Goal: Task Accomplishment & Management: Manage account settings

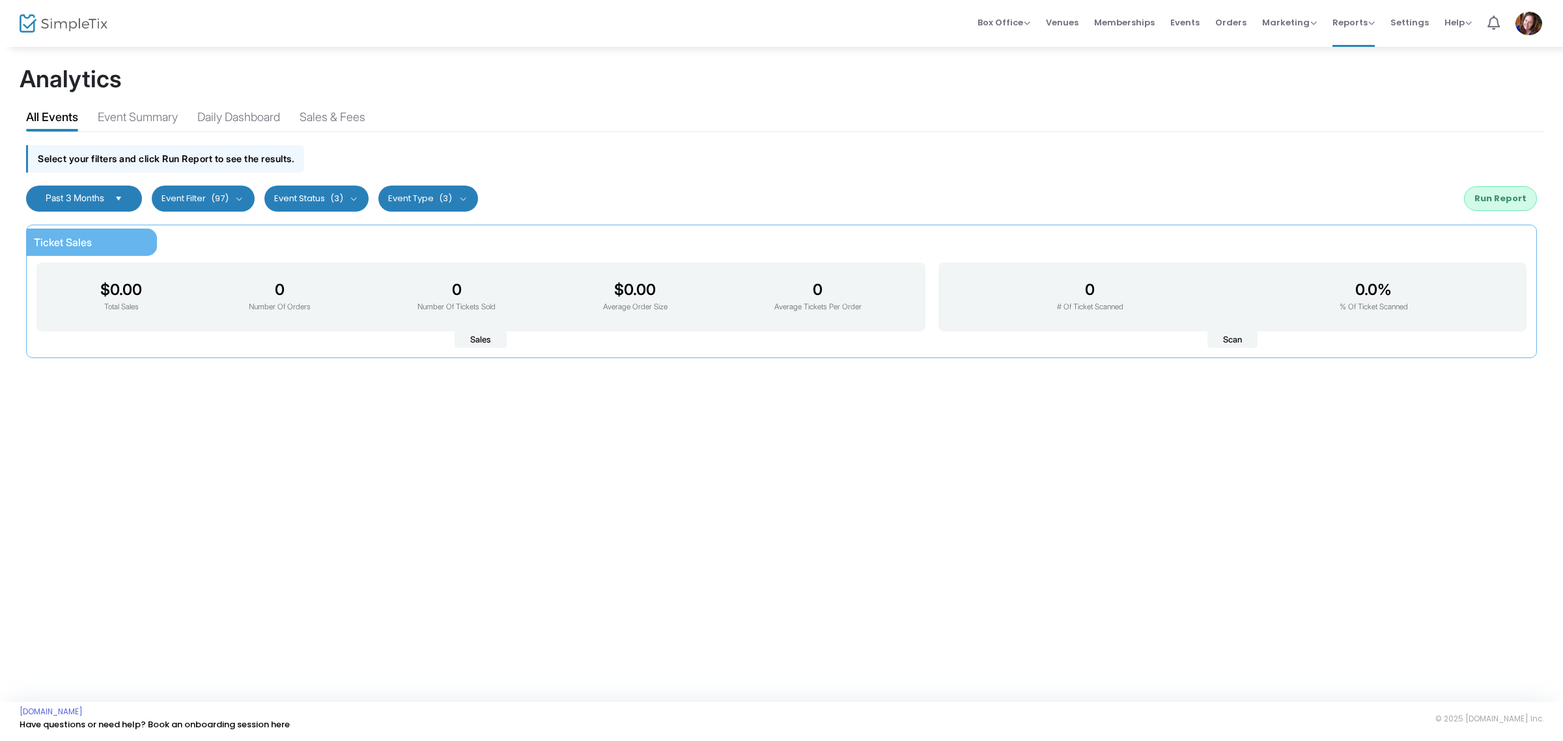
click at [70, 196] on span "Past 3 Months" at bounding box center [75, 197] width 59 height 11
click at [72, 228] on li "All Time" at bounding box center [86, 225] width 119 height 26
click at [1531, 207] on div "All Time Last 30 Days Last 3 Months Last 6 Months Last 12 Months Custom Range C…" at bounding box center [782, 198] width 1524 height 39
click at [1523, 206] on button "Run Report" at bounding box center [1500, 198] width 73 height 25
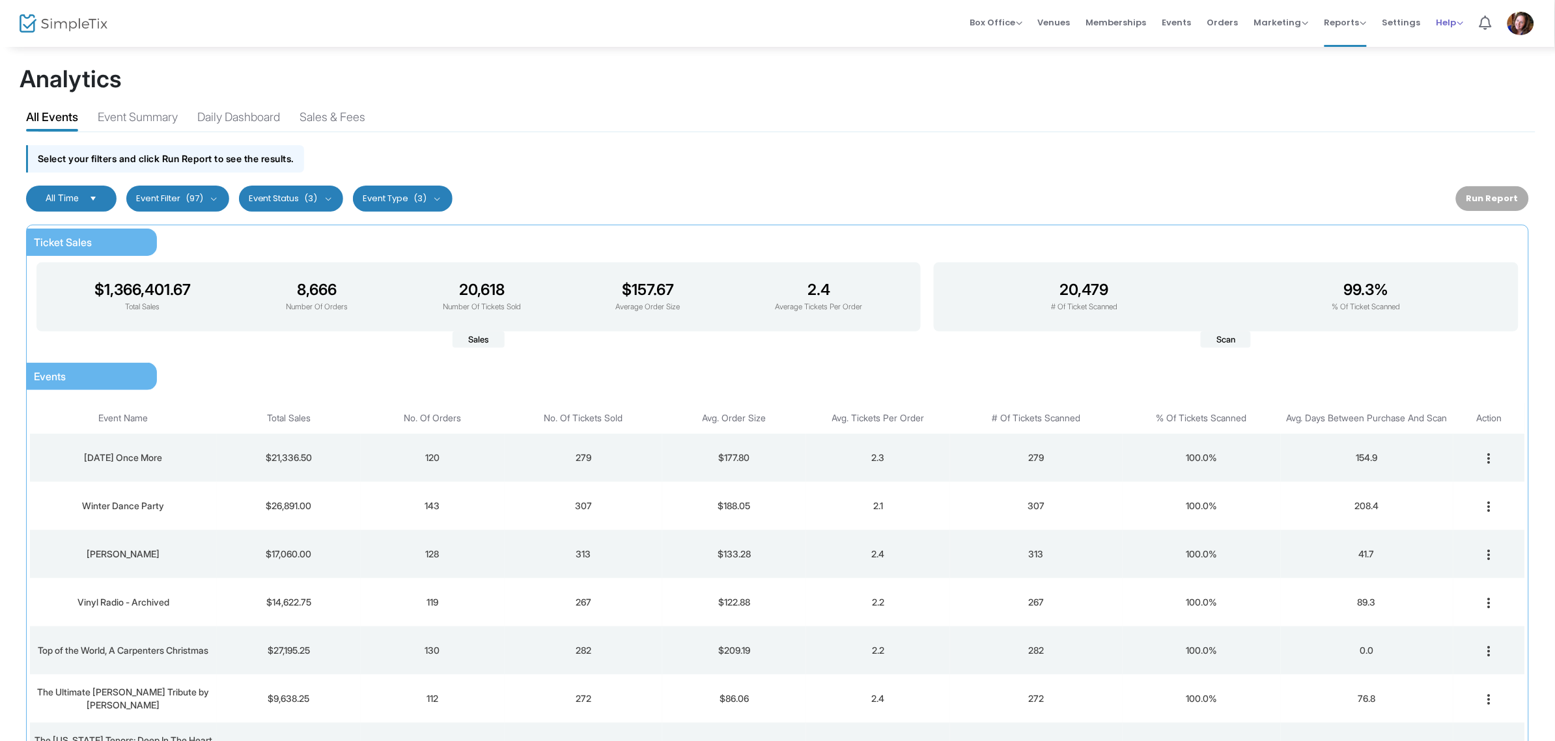
click at [1462, 23] on span "Help" at bounding box center [1450, 22] width 27 height 12
click at [1413, 23] on span "Settings" at bounding box center [1402, 22] width 38 height 33
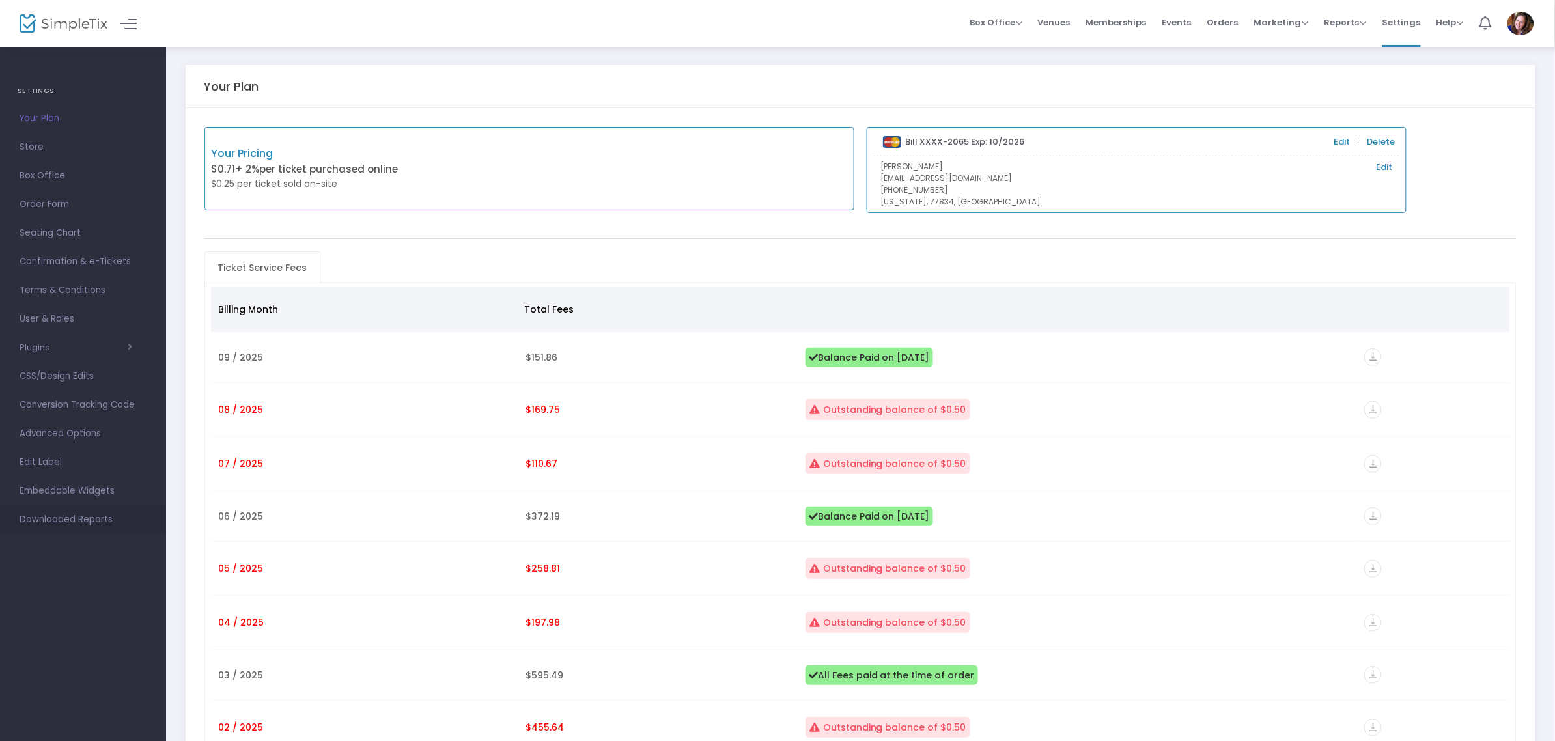
click at [63, 526] on span "Downloaded Reports" at bounding box center [83, 519] width 127 height 17
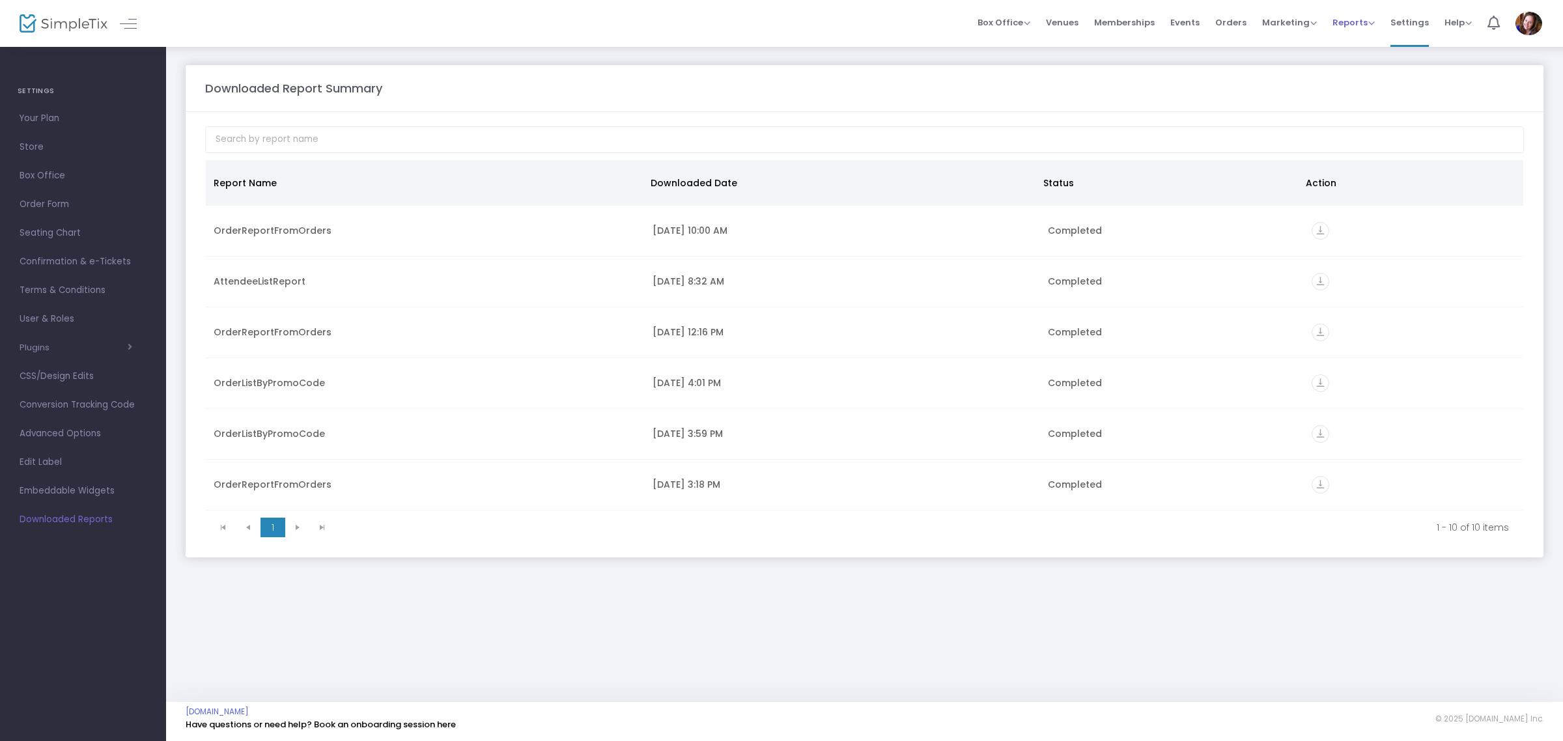
click at [1361, 27] on span "Reports" at bounding box center [1354, 22] width 42 height 12
click at [1361, 104] on li "Download" at bounding box center [1375, 94] width 85 height 25
click at [1343, 18] on span "Reports" at bounding box center [1354, 22] width 42 height 12
click at [1359, 43] on li "Analytics" at bounding box center [1375, 43] width 85 height 25
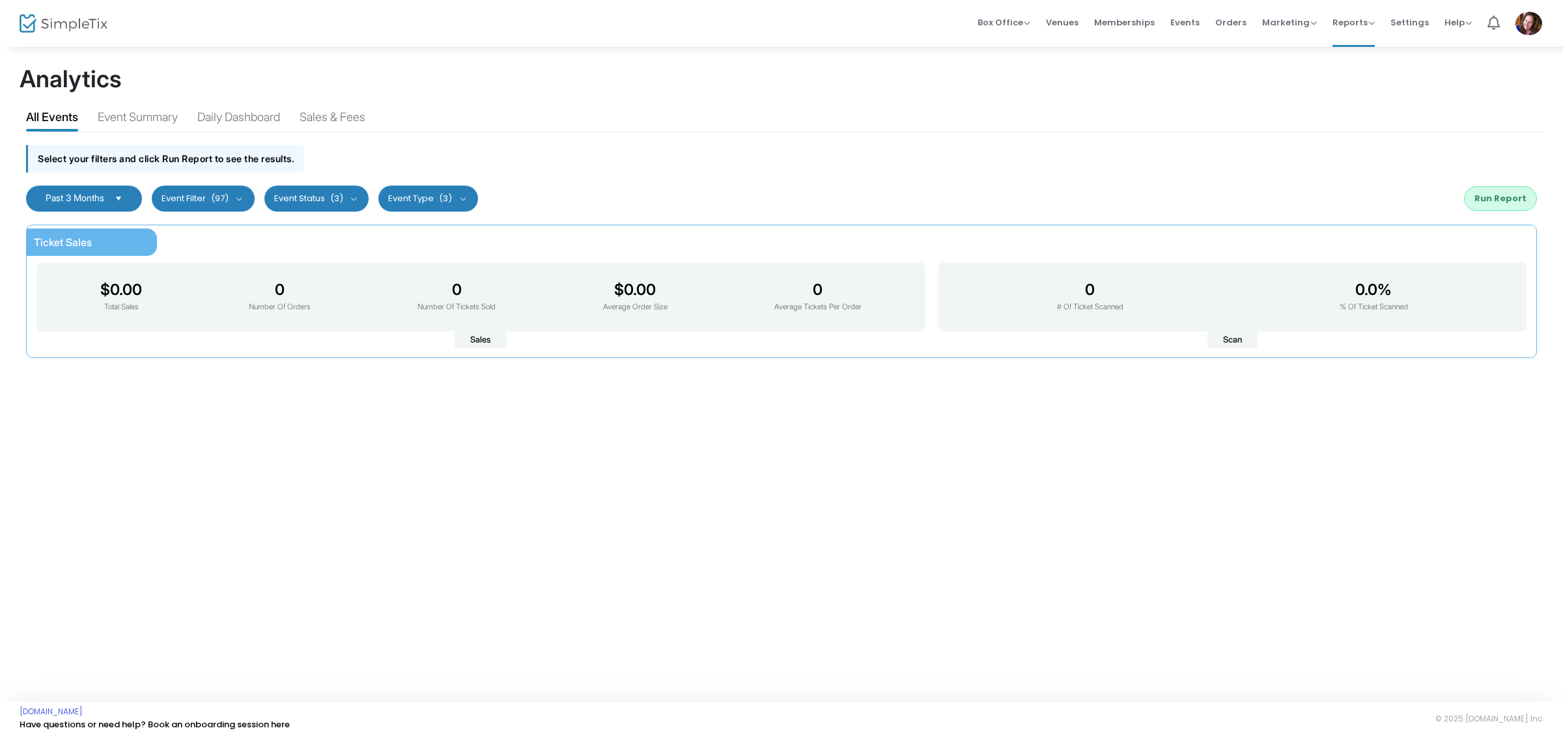
click at [118, 208] on span "Select" at bounding box center [118, 198] width 21 height 21
click at [357, 121] on div "Sales & Fees" at bounding box center [333, 119] width 66 height 23
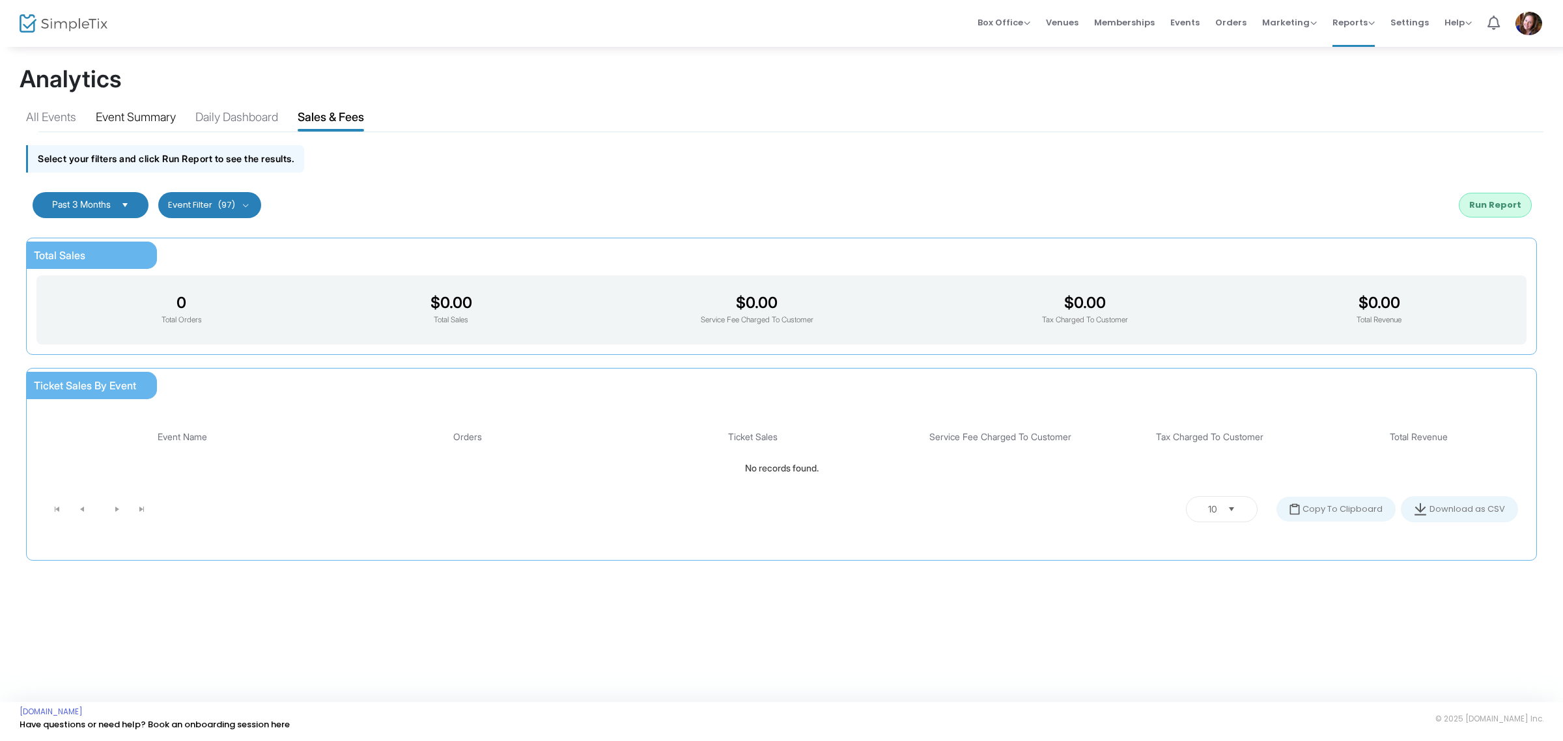
click at [101, 119] on div "Event Summary" at bounding box center [136, 119] width 80 height 23
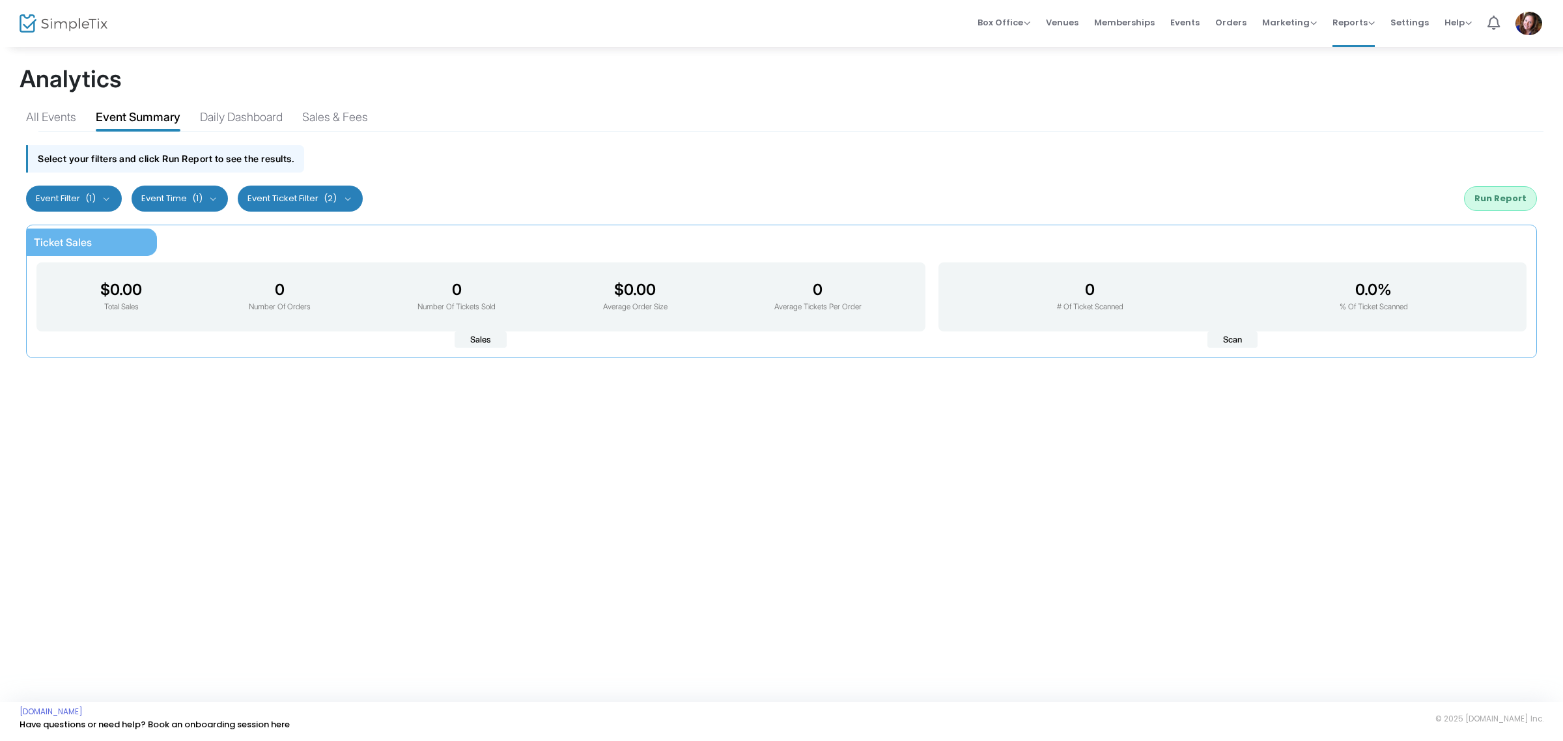
click at [82, 119] on div "All Events Event Summary Daily Dashboard Sales & Fees" at bounding box center [782, 114] width 1524 height 33
click at [64, 111] on div "All Events" at bounding box center [51, 119] width 50 height 23
click at [150, 111] on div "Event Summary" at bounding box center [138, 119] width 80 height 23
click at [246, 106] on div "All Events Event Summary Daily Dashboard Sales & Fees" at bounding box center [782, 114] width 1524 height 33
click at [229, 121] on div "Daily Dashboard" at bounding box center [241, 119] width 83 height 23
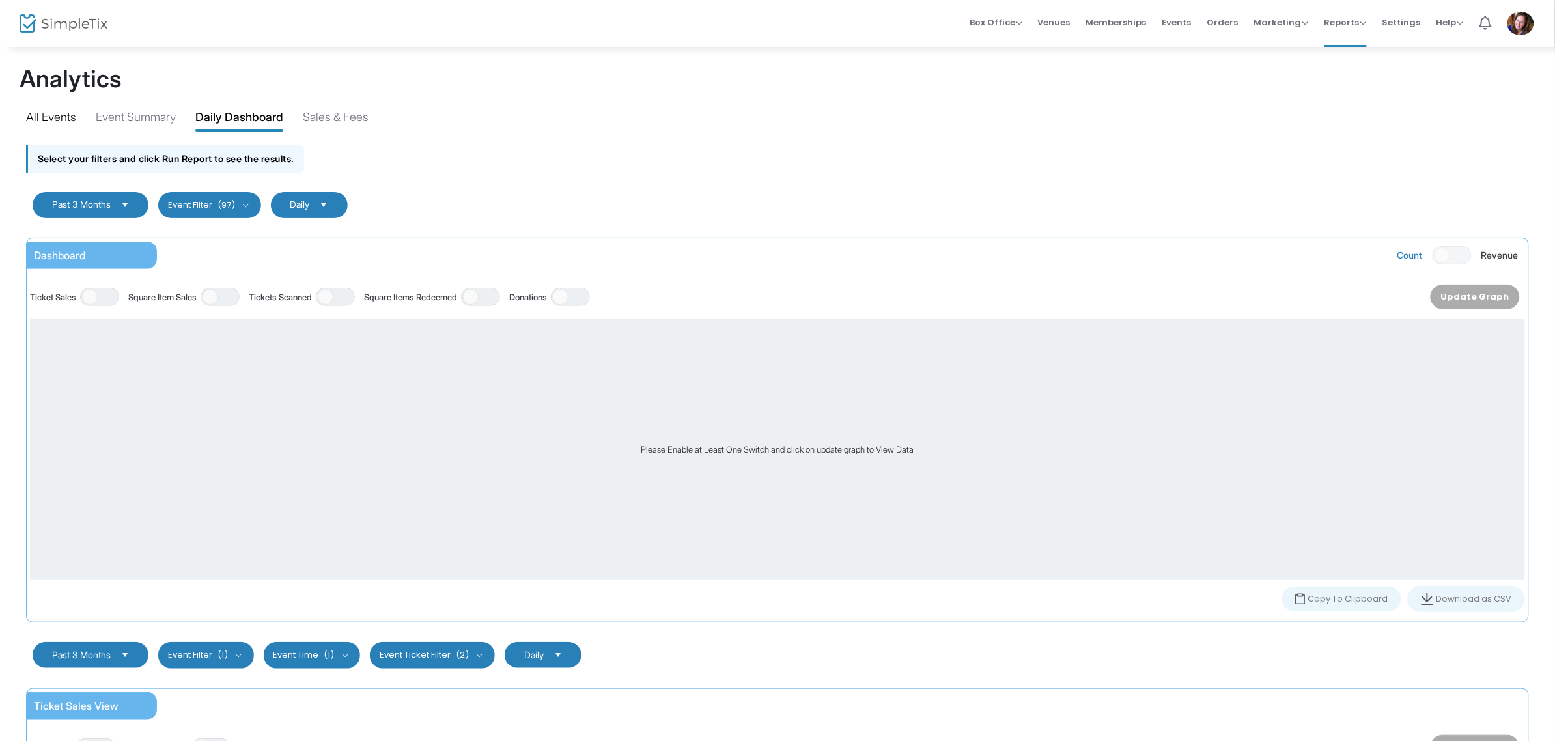
click at [65, 121] on div "All Events" at bounding box center [51, 119] width 50 height 23
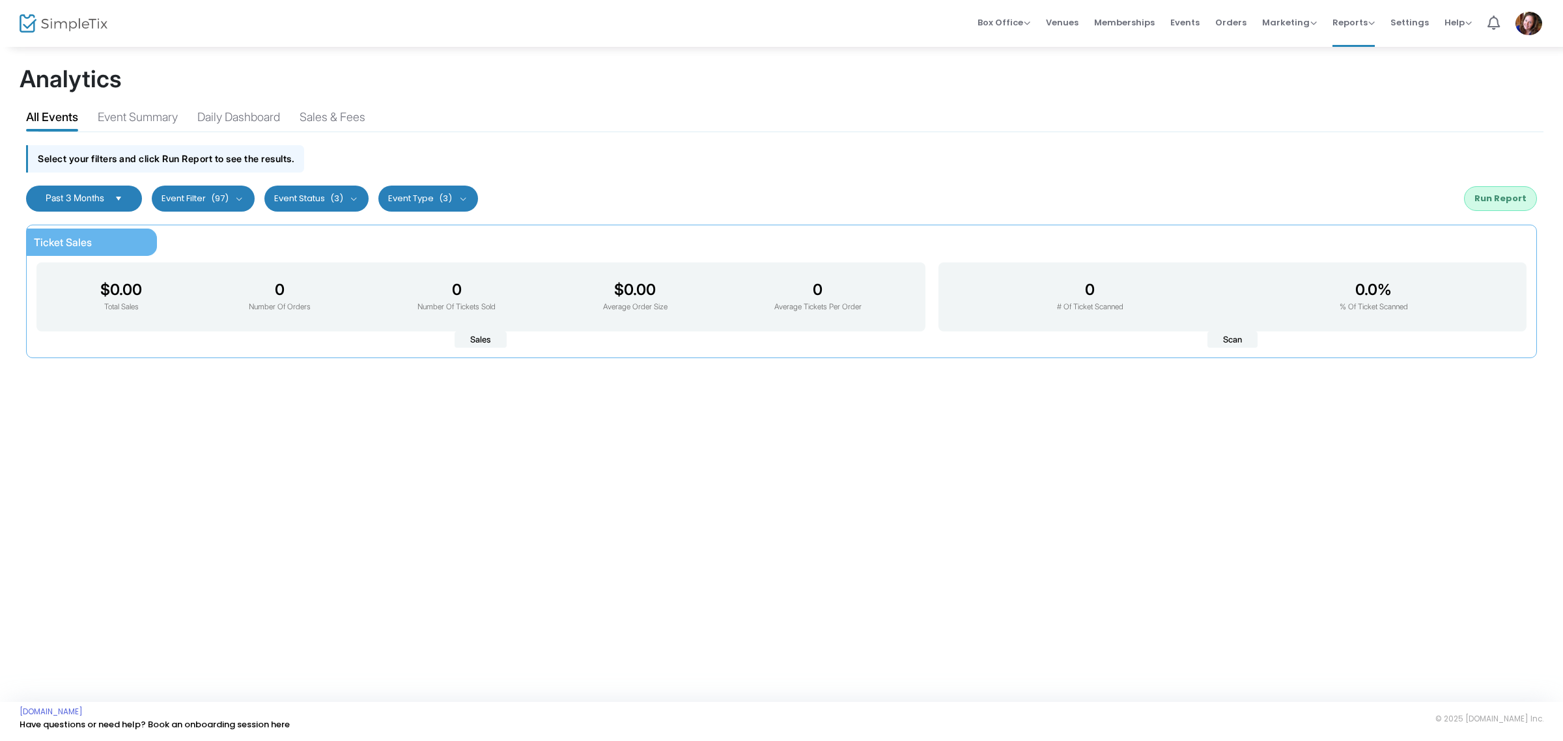
click at [109, 197] on span "Past 3 Months" at bounding box center [74, 198] width 69 height 10
click at [85, 300] on li "This Year" at bounding box center [86, 304] width 119 height 26
click at [89, 200] on span "This Year" at bounding box center [64, 198] width 49 height 10
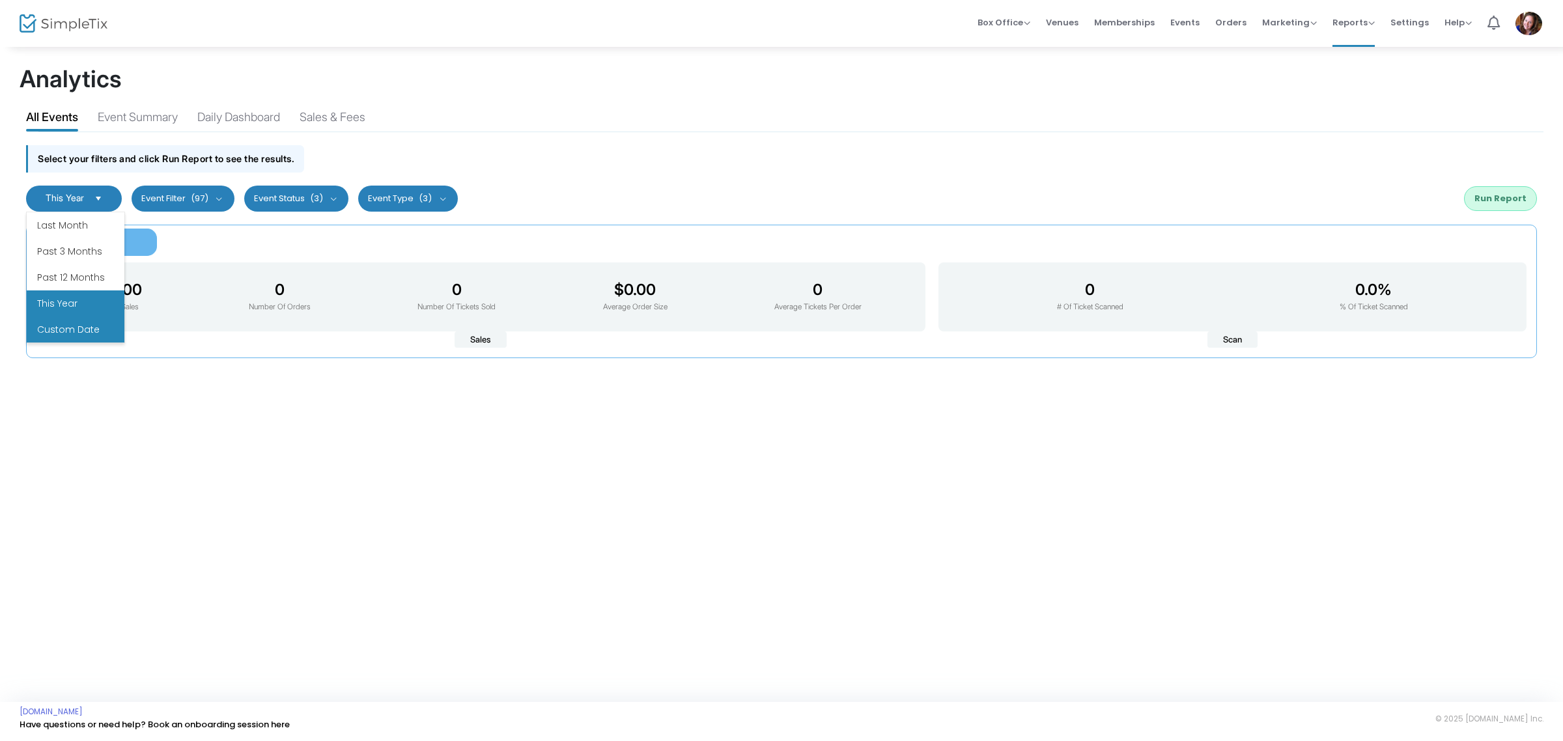
click at [85, 324] on li "Custom Date" at bounding box center [76, 330] width 98 height 26
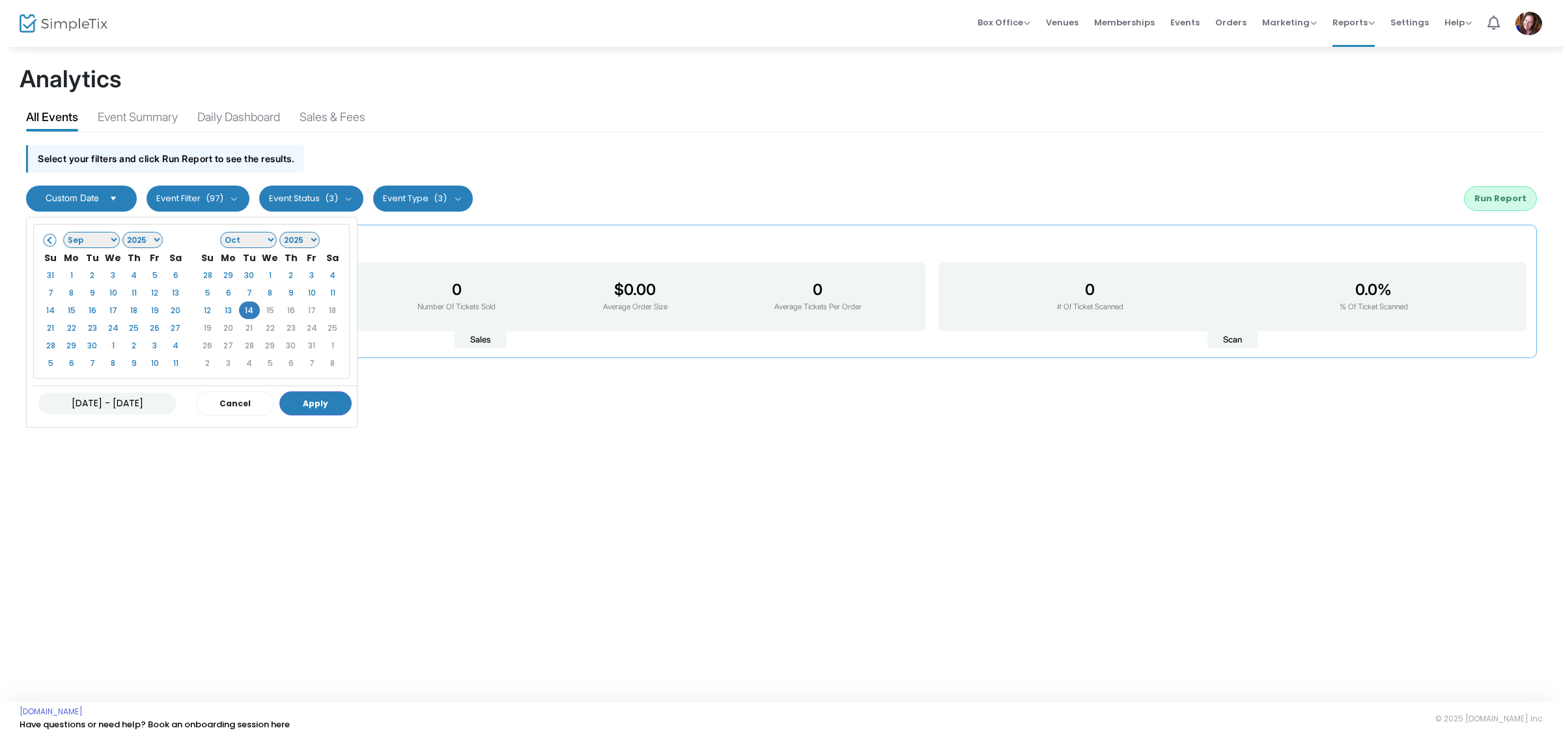
click at [50, 242] on span at bounding box center [50, 239] width 7 height 7
click at [147, 236] on select "1925 1926 1927 1928 1929 1930 1931 1932 1933 1934 1935 1936 1937 1938 1939 1940…" at bounding box center [142, 240] width 41 height 16
click at [98, 246] on select "Jan Feb Mar Apr May Jun [DATE] Aug Sep Oct Nov Dec" at bounding box center [91, 240] width 57 height 16
click at [98, 245] on select "Jan Feb Mar Apr May Jun [DATE] Aug Sep Oct Nov Dec" at bounding box center [91, 240] width 57 height 16
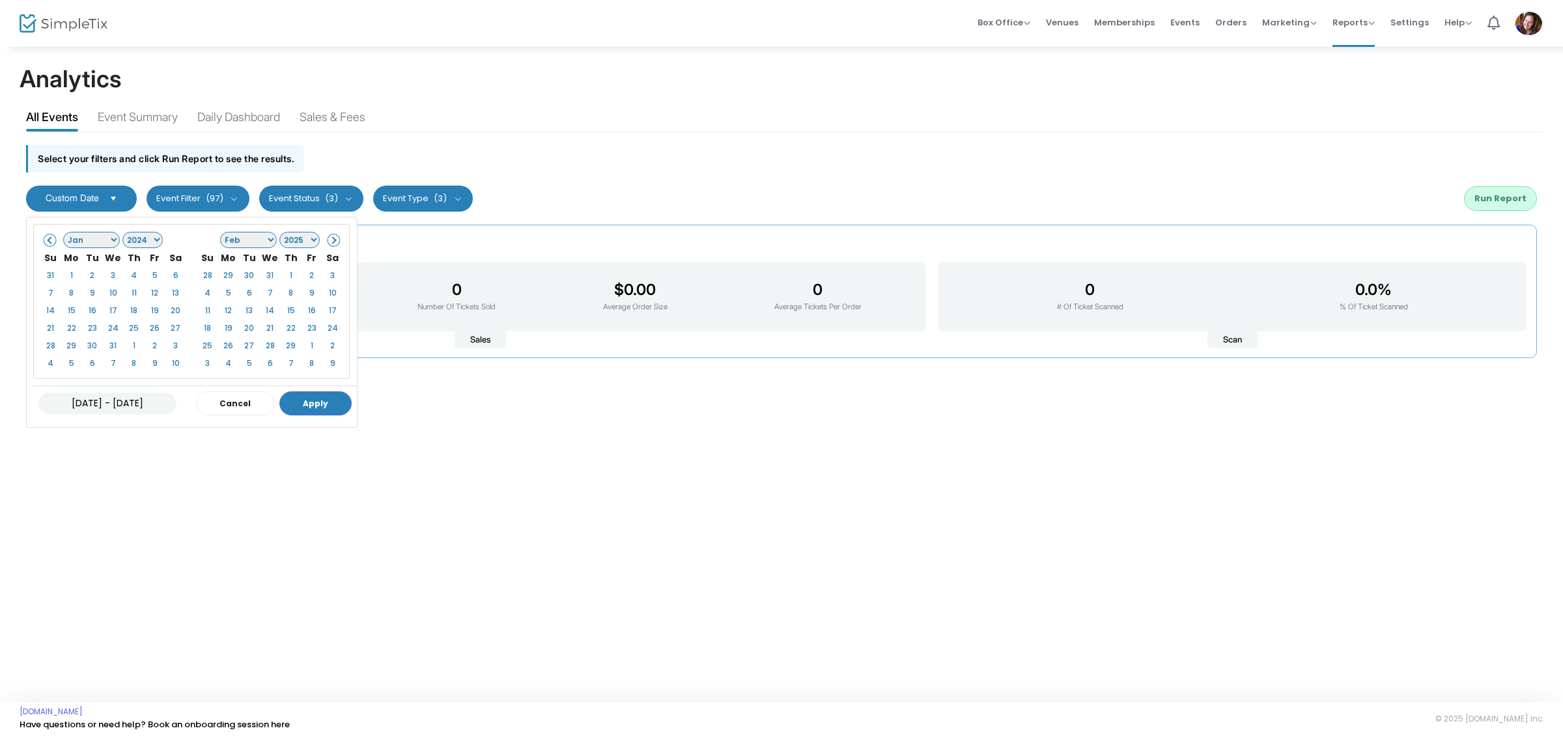
click at [162, 242] on select "1925 1926 1927 1928 1929 1930 1931 1932 1933 1934 1935 1936 1937 1938 1939 1940…" at bounding box center [142, 240] width 41 height 16
click at [89, 240] on select "Jan Feb Mar Apr May Jun [DATE] Aug Sep Oct Nov Dec" at bounding box center [91, 240] width 57 height 16
click at [261, 246] on select "Jan Feb Mar Apr May Jun [DATE] Aug Sep Oct Nov Dec" at bounding box center [248, 240] width 57 height 16
click at [86, 406] on input "[DATE] - [DATE]" at bounding box center [107, 403] width 138 height 21
drag, startPoint x: 74, startPoint y: 406, endPoint x: 56, endPoint y: 393, distance: 21.9
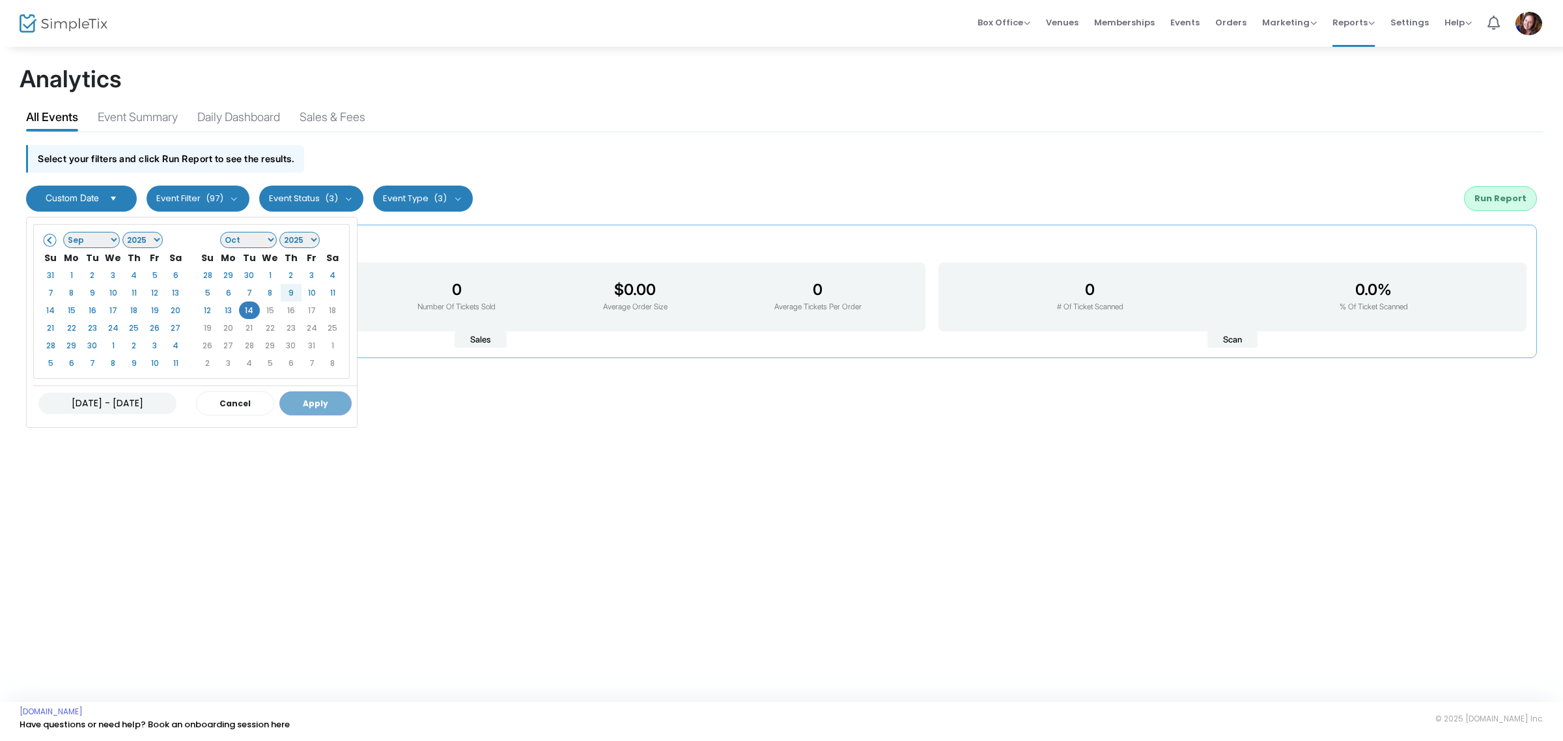
click at [44, 404] on input "[DATE] - [DATE]" at bounding box center [107, 403] width 138 height 21
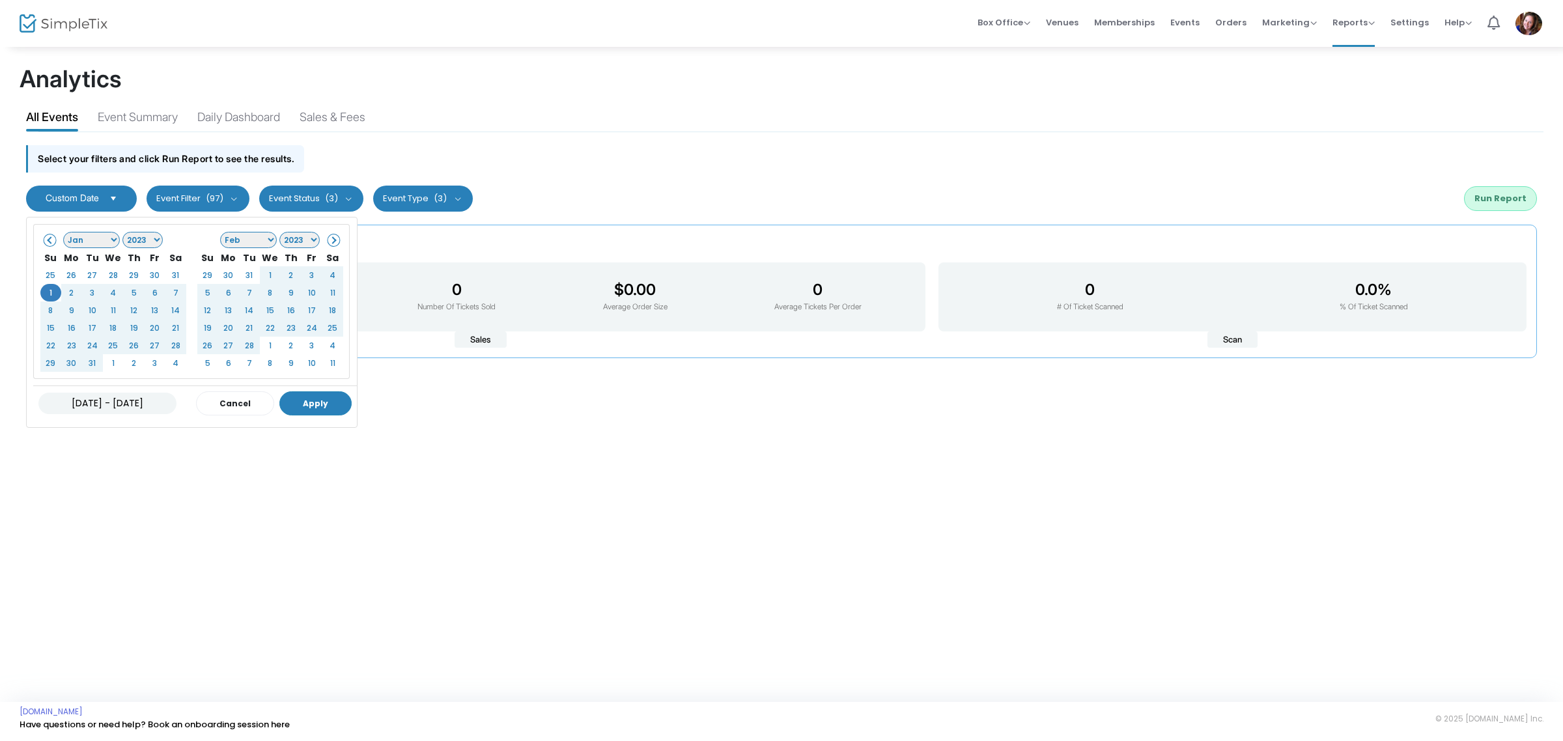
type input "[DATE] - [DATE]"
click at [304, 404] on button "Apply" at bounding box center [315, 403] width 72 height 24
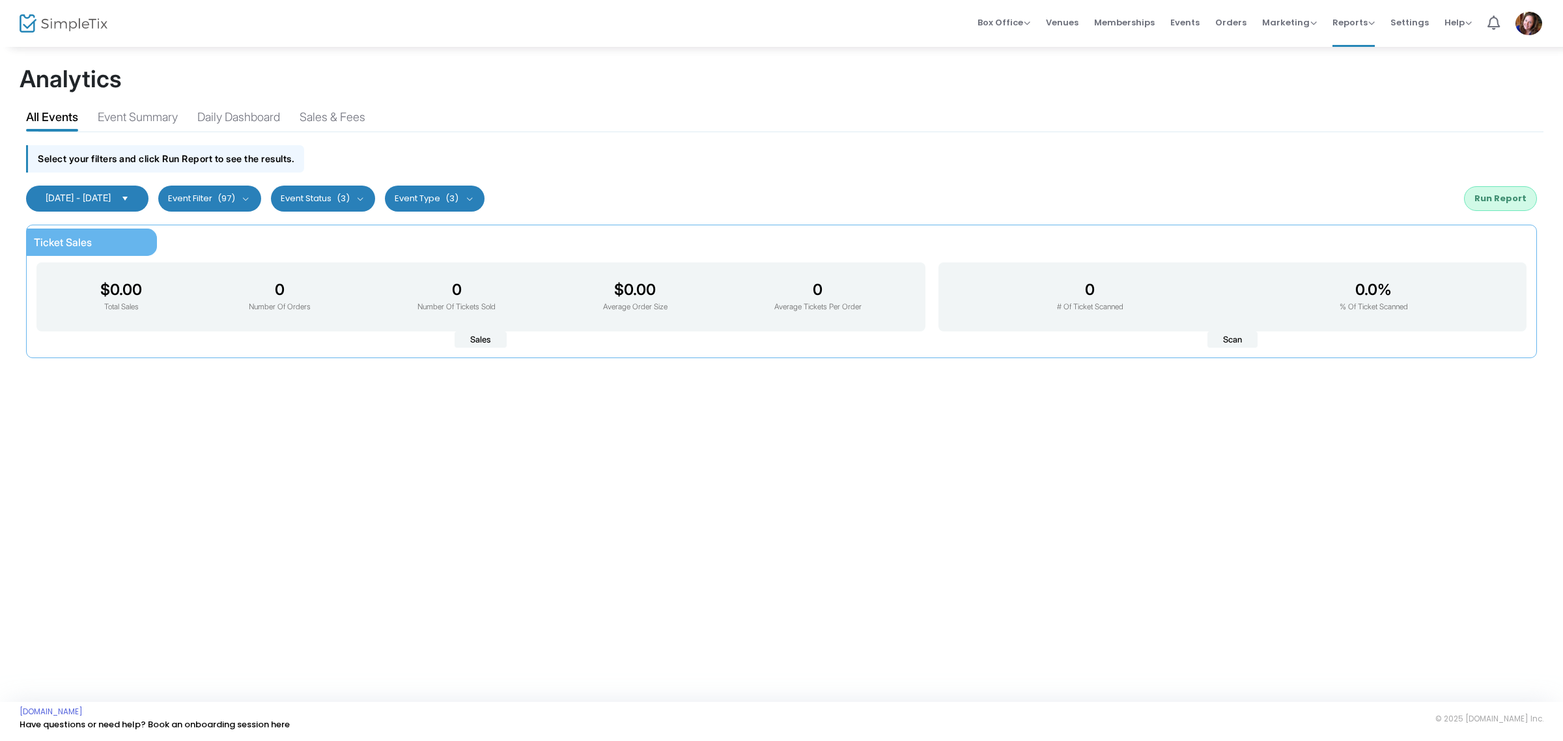
click at [1500, 196] on button "Run Report" at bounding box center [1500, 198] width 73 height 25
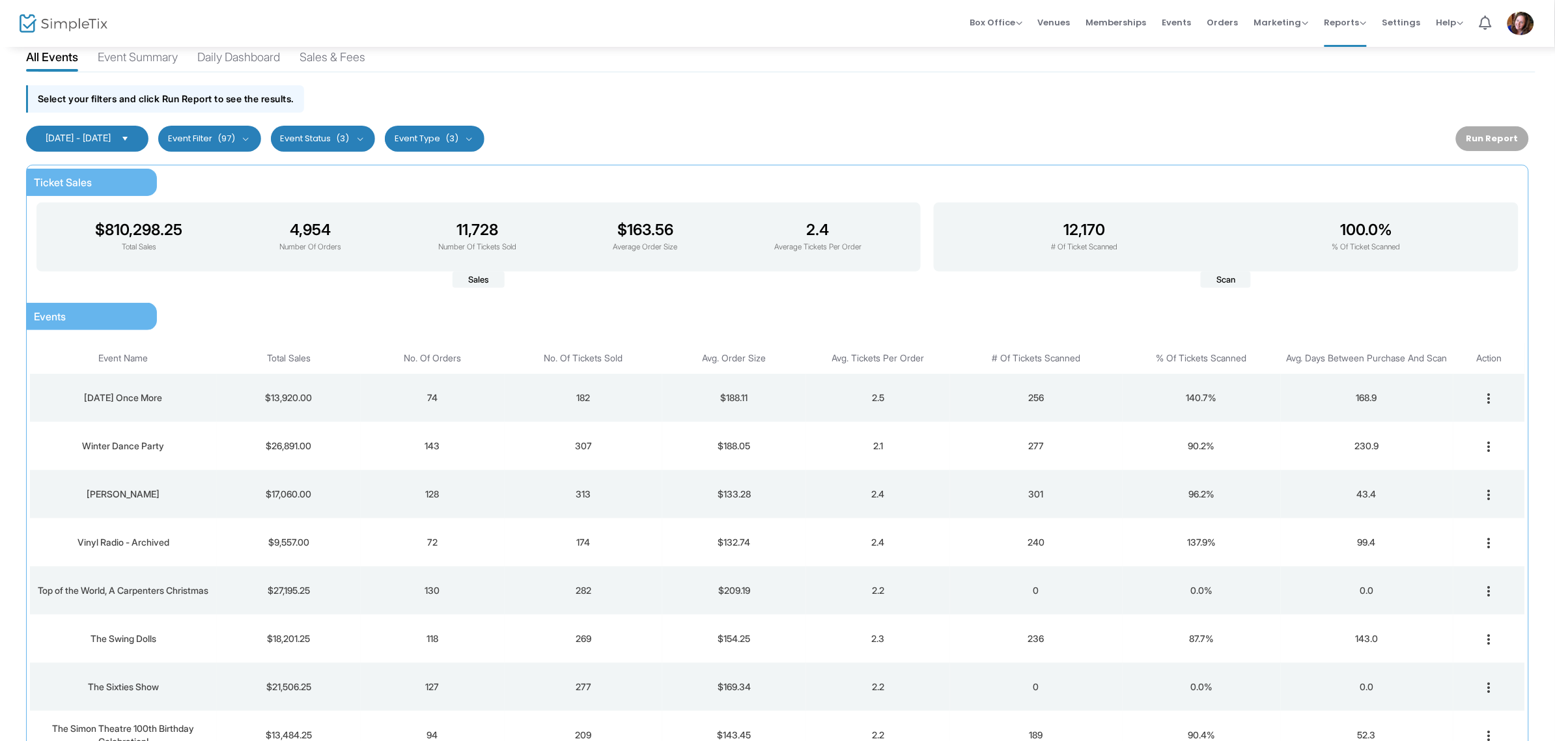
scroll to position [0, 0]
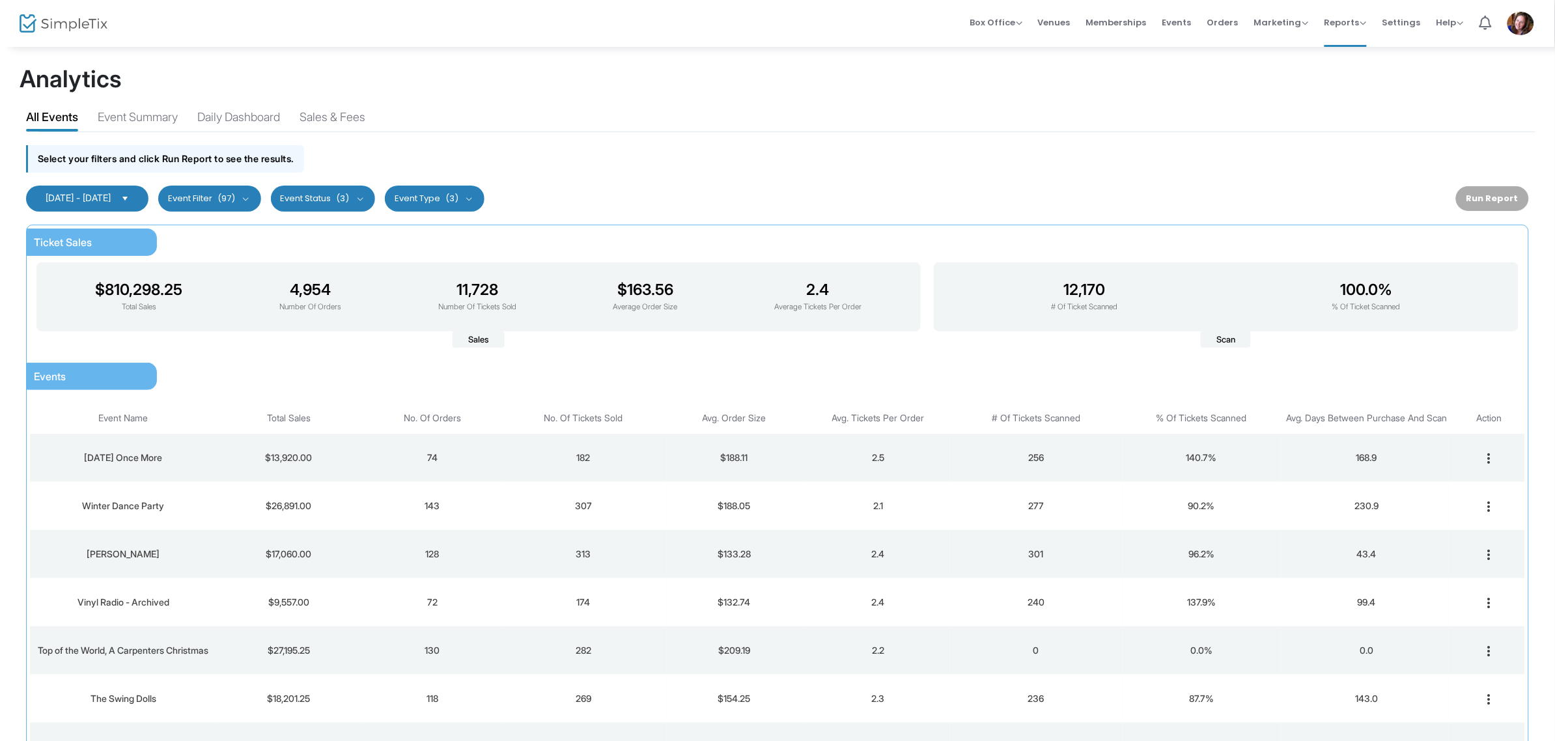
click at [111, 196] on span "[DATE] - [DATE]" at bounding box center [78, 197] width 65 height 11
drag, startPoint x: 164, startPoint y: 199, endPoint x: 164, endPoint y: 208, distance: 9.1
click at [136, 201] on span "Select" at bounding box center [125, 198] width 21 height 21
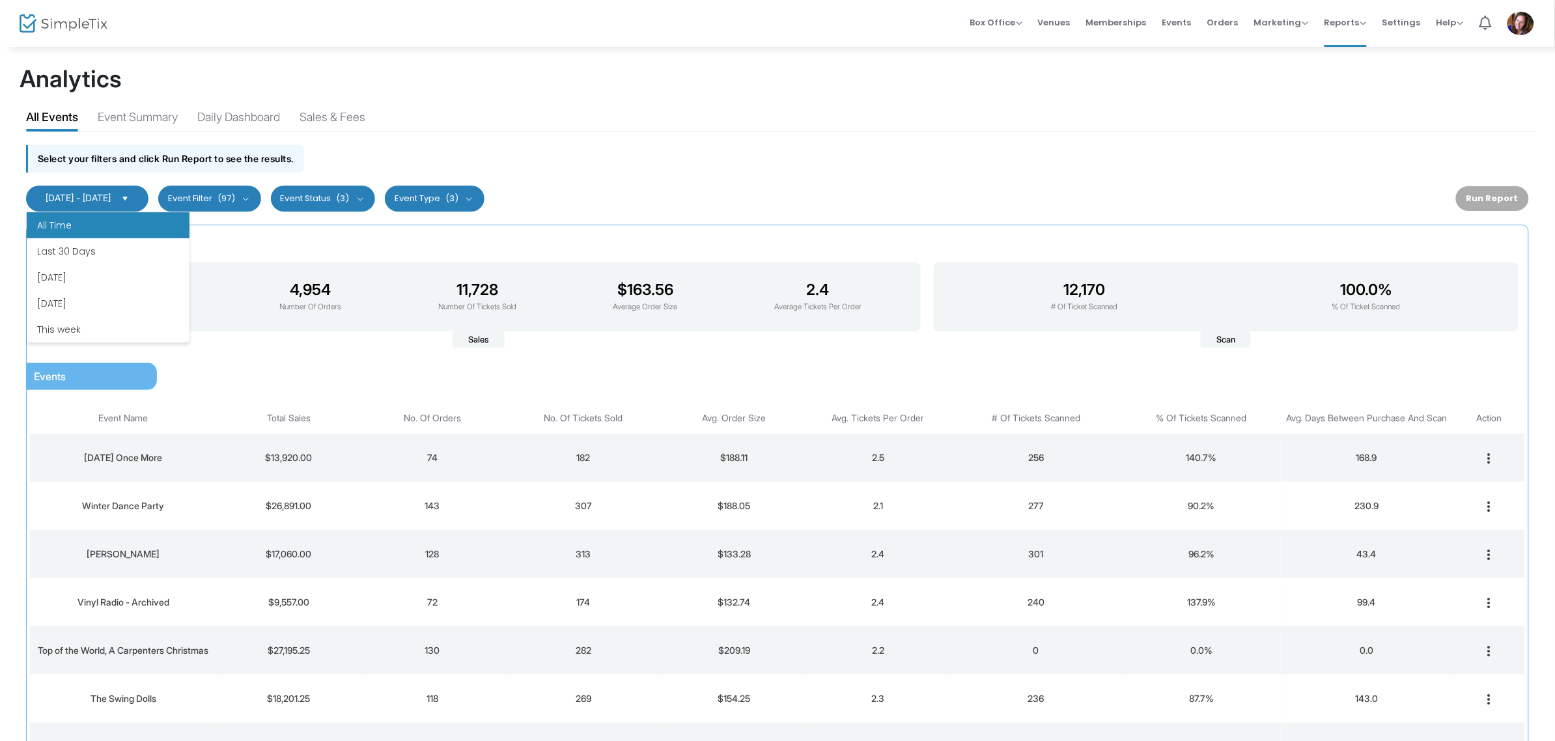
click at [98, 225] on li "All Time" at bounding box center [108, 225] width 163 height 26
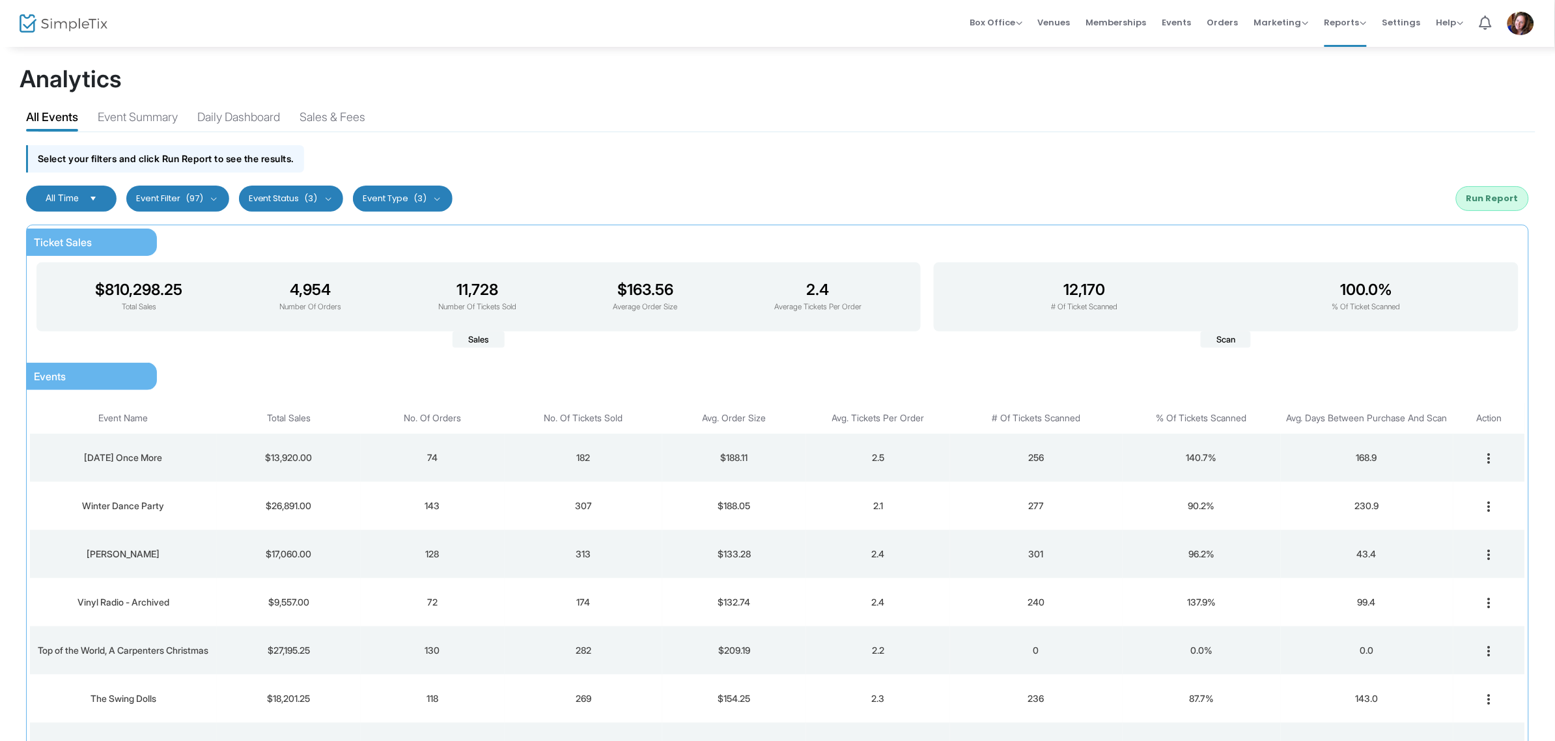
click at [1496, 197] on button "Run Report" at bounding box center [1492, 198] width 73 height 25
click at [315, 108] on div "Sales & Fees" at bounding box center [333, 119] width 66 height 23
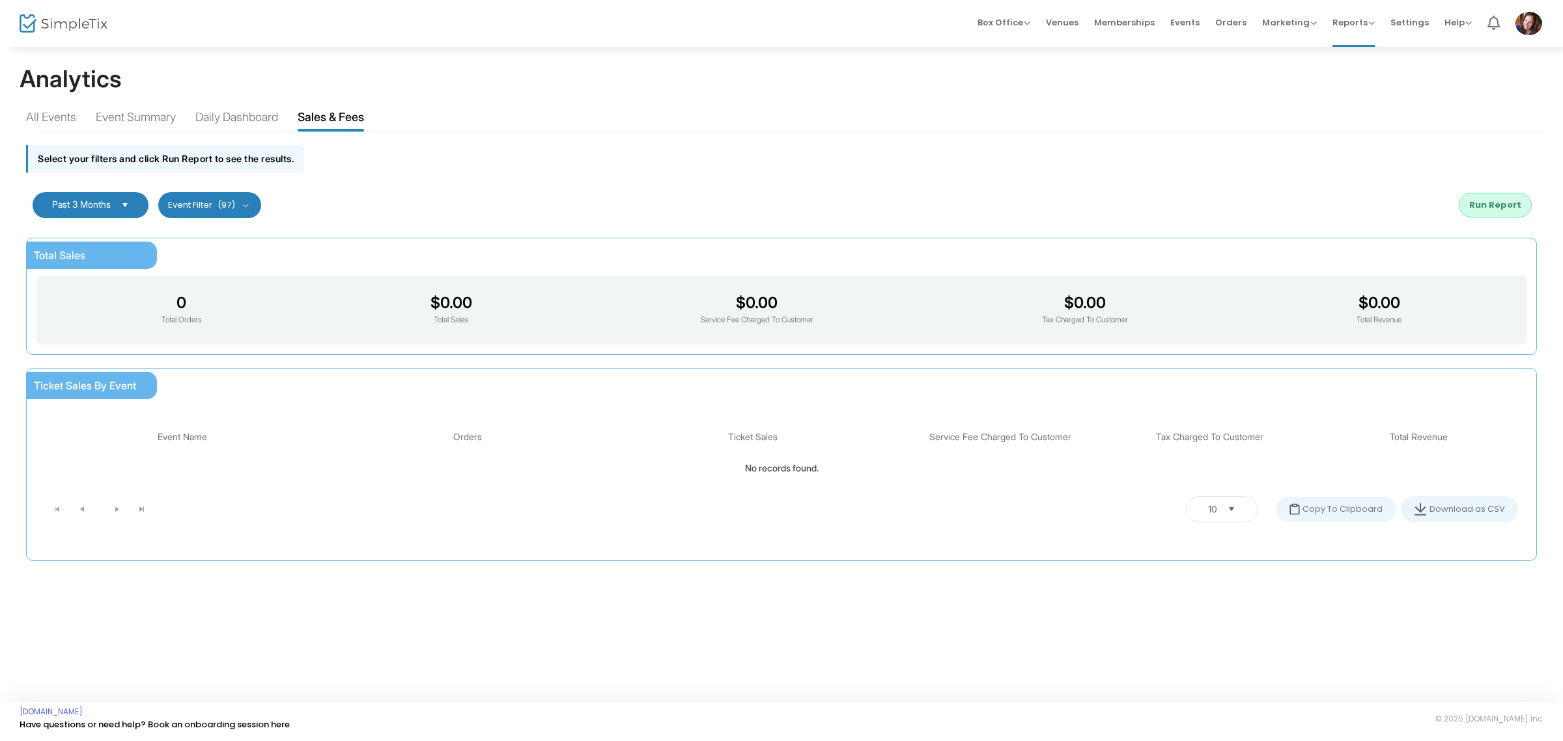
click at [116, 204] on span "Past 3 Months" at bounding box center [81, 205] width 69 height 10
click at [99, 233] on li "All Time" at bounding box center [92, 232] width 119 height 26
click at [1526, 203] on button "Run Report" at bounding box center [1495, 205] width 73 height 25
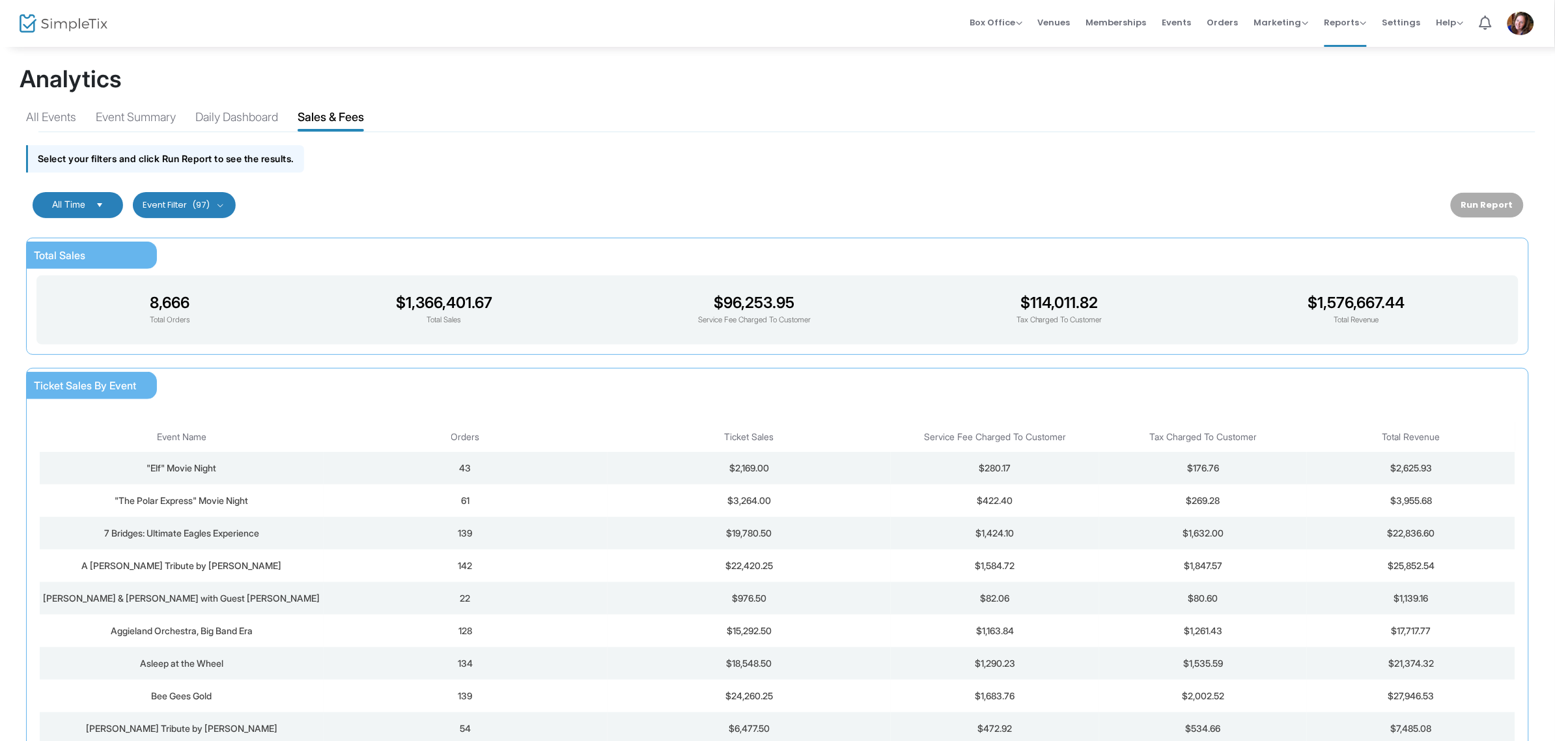
drag, startPoint x: 1235, startPoint y: 18, endPoint x: 1117, endPoint y: 137, distance: 167.7
click at [1235, 18] on span "Orders" at bounding box center [1223, 22] width 31 height 33
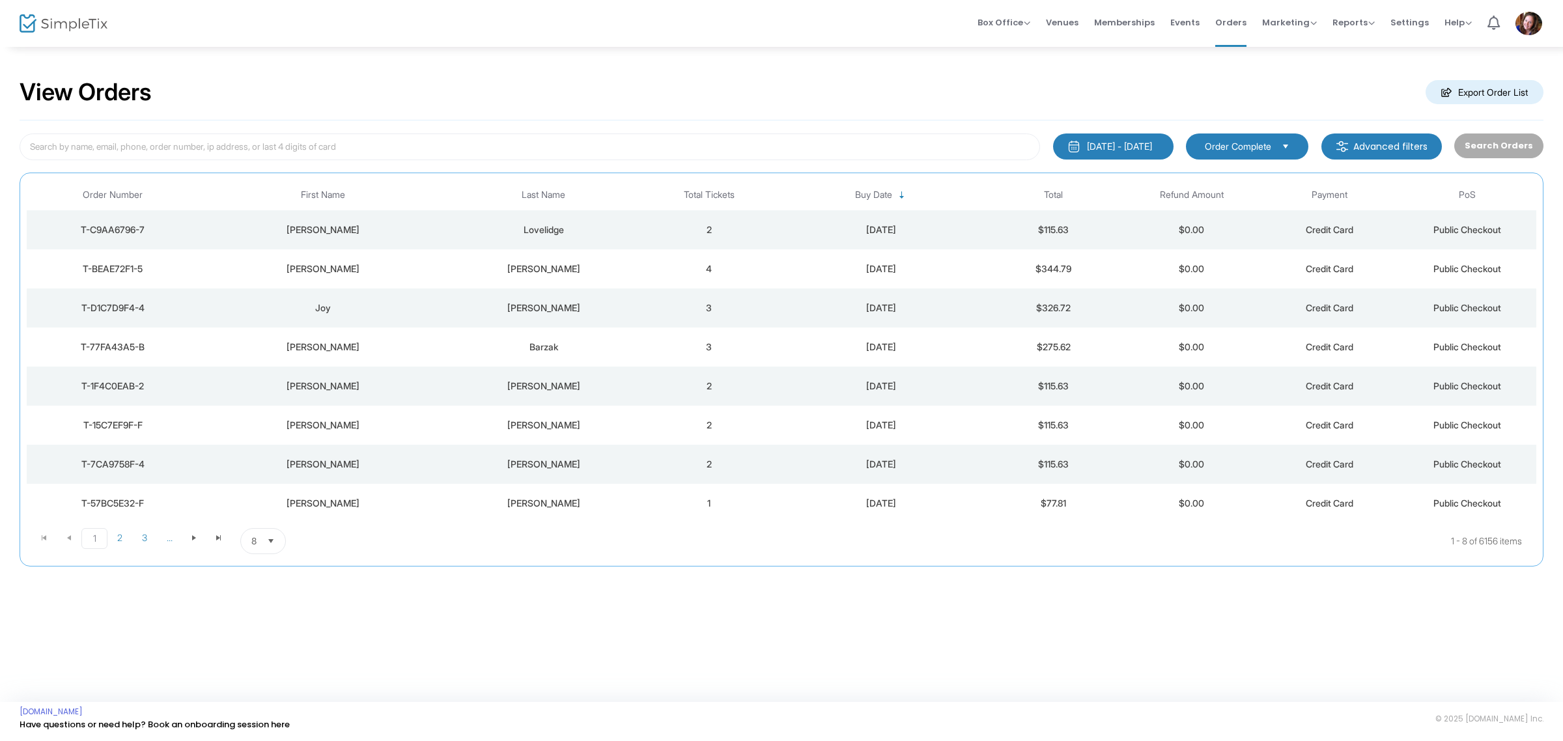
click at [1114, 147] on div "[DATE] - [DATE]" at bounding box center [1119, 146] width 65 height 13
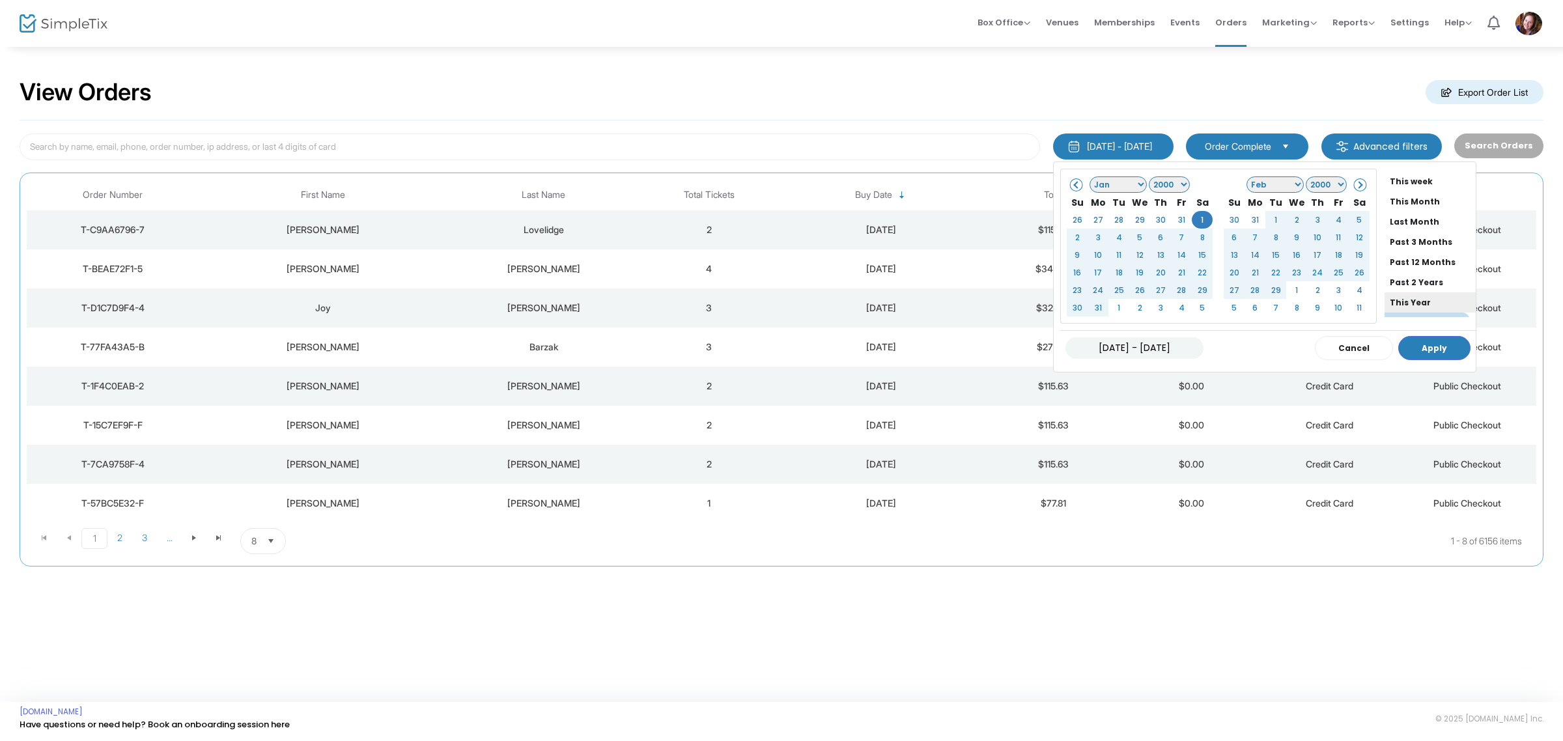
scroll to position [98, 0]
click at [1223, 18] on span "Orders" at bounding box center [1230, 22] width 31 height 33
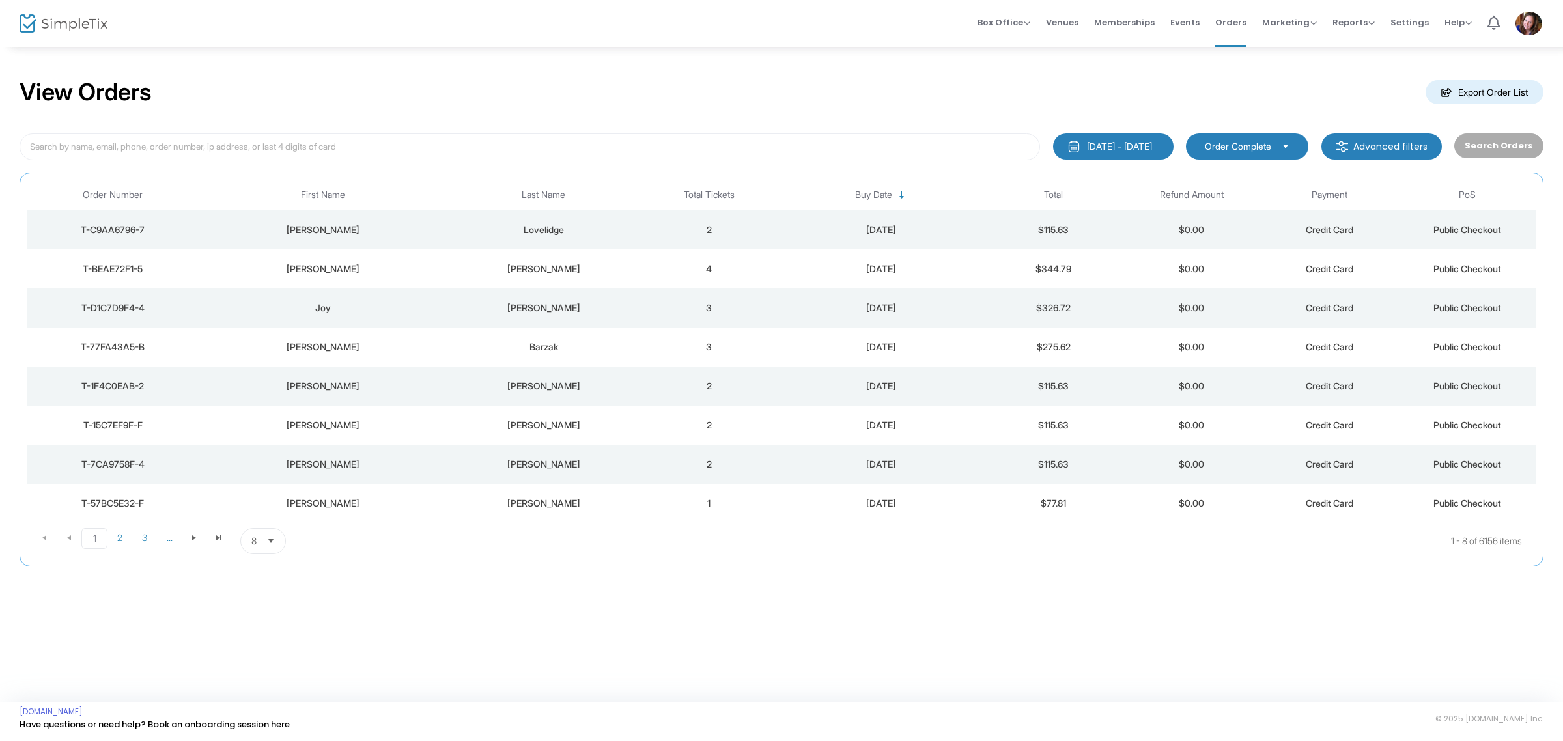
click at [1388, 140] on m-button "Advanced filters" at bounding box center [1382, 147] width 121 height 26
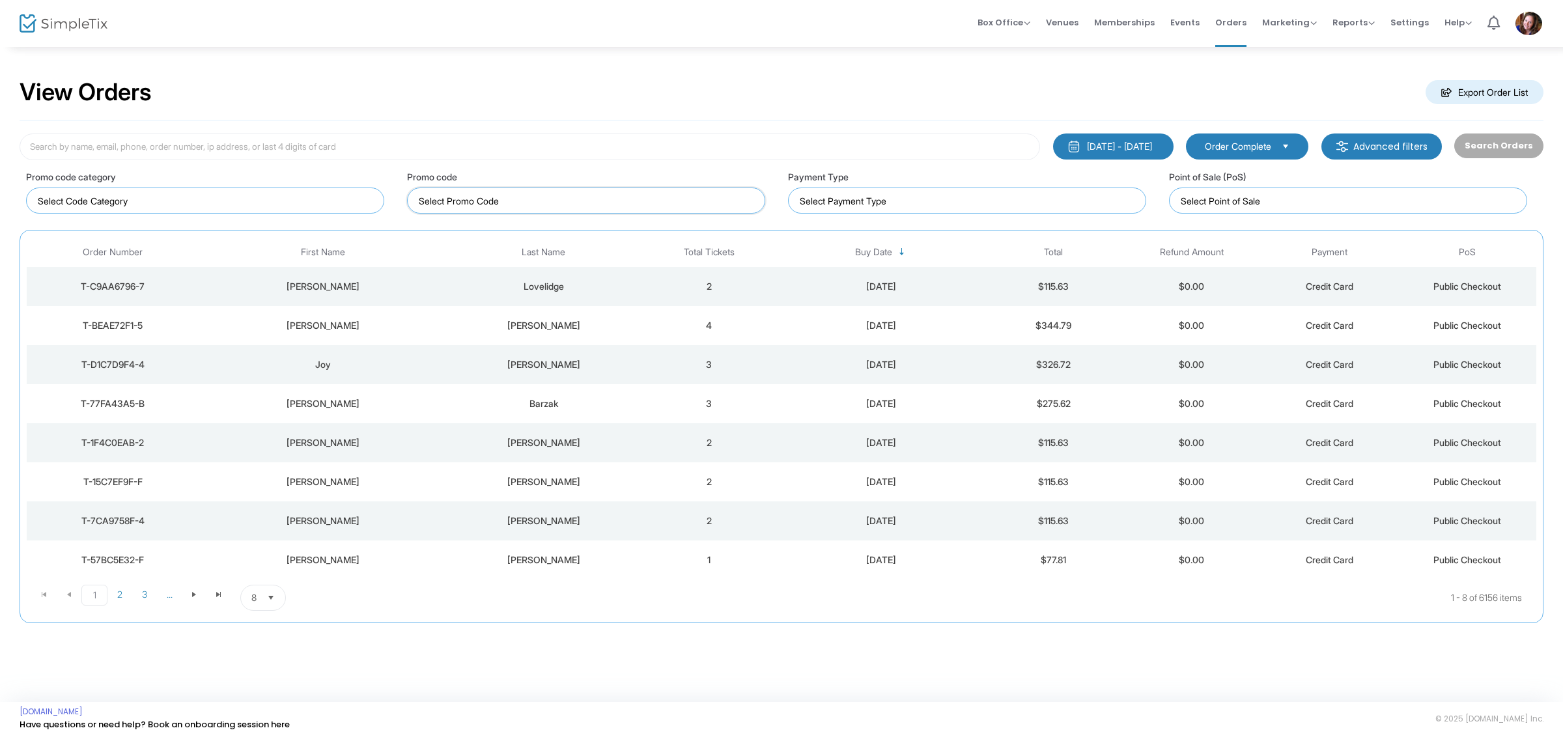
click at [643, 197] on input at bounding box center [589, 201] width 340 height 14
click at [587, 141] on input at bounding box center [530, 147] width 1021 height 27
click at [1141, 148] on div "[DATE] - [DATE]" at bounding box center [1119, 146] width 65 height 13
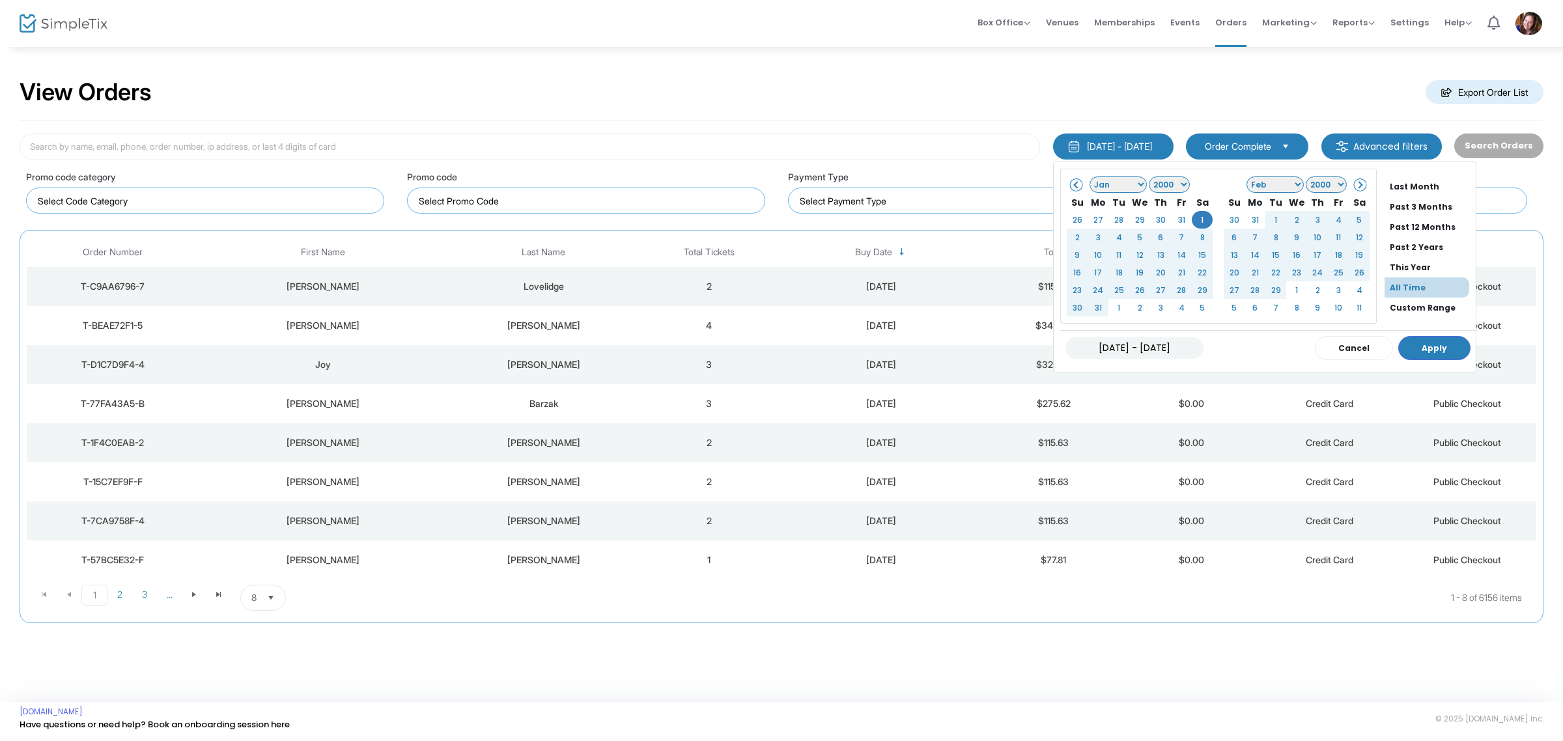
click at [1397, 290] on li "All Time" at bounding box center [1427, 287] width 85 height 20
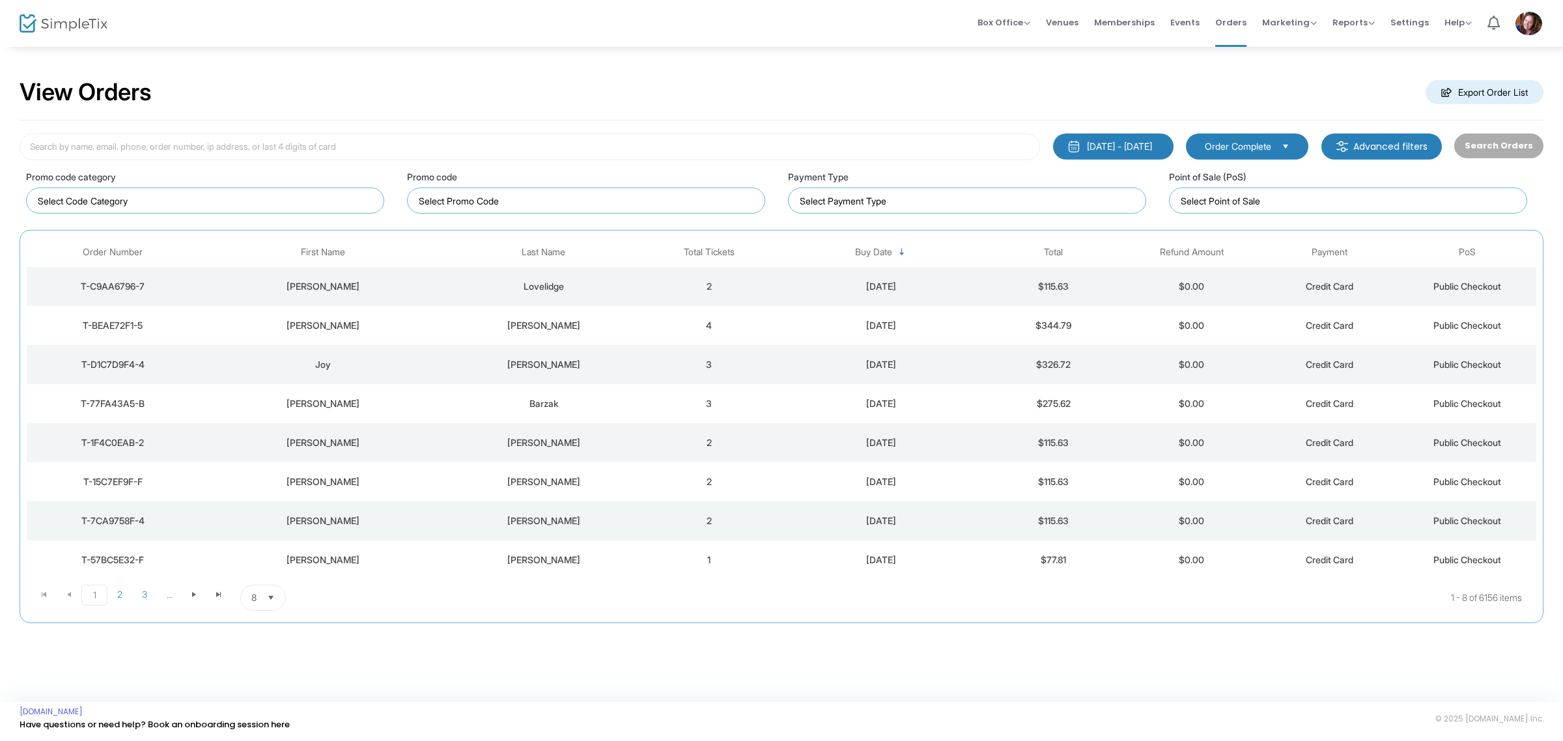
click at [1496, 147] on div "Search Orders" at bounding box center [1499, 147] width 102 height 27
click at [459, 205] on input at bounding box center [589, 201] width 340 height 14
click at [490, 150] on input at bounding box center [530, 147] width 1021 height 27
click at [1531, 139] on div "Search Orders" at bounding box center [1499, 147] width 102 height 27
click at [1306, 148] on kendo-dropdownlist "Order Complete" at bounding box center [1247, 147] width 122 height 26
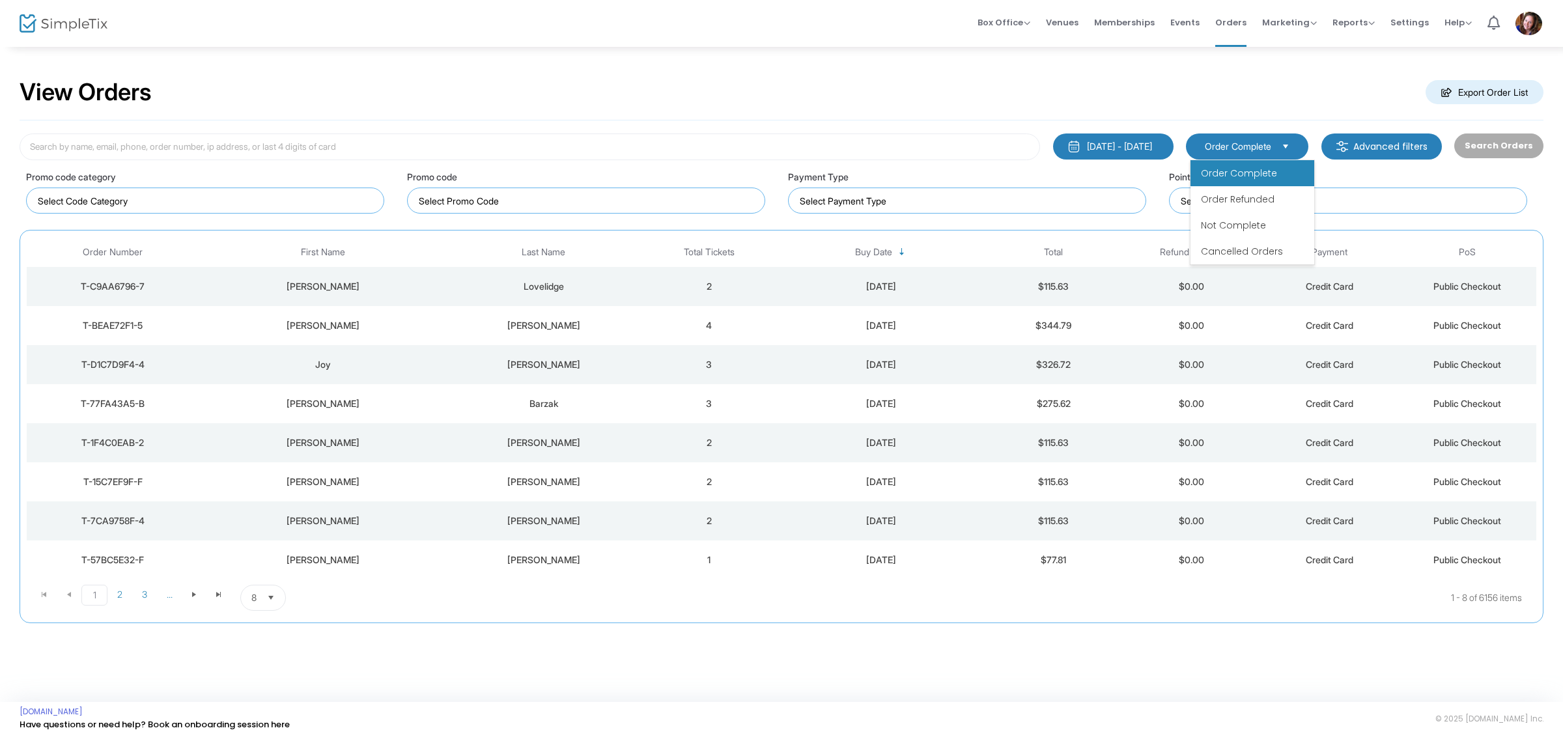
click at [1264, 174] on span "Order Complete" at bounding box center [1239, 173] width 76 height 13
click at [1348, 137] on m-button "Advanced filters" at bounding box center [1382, 147] width 121 height 26
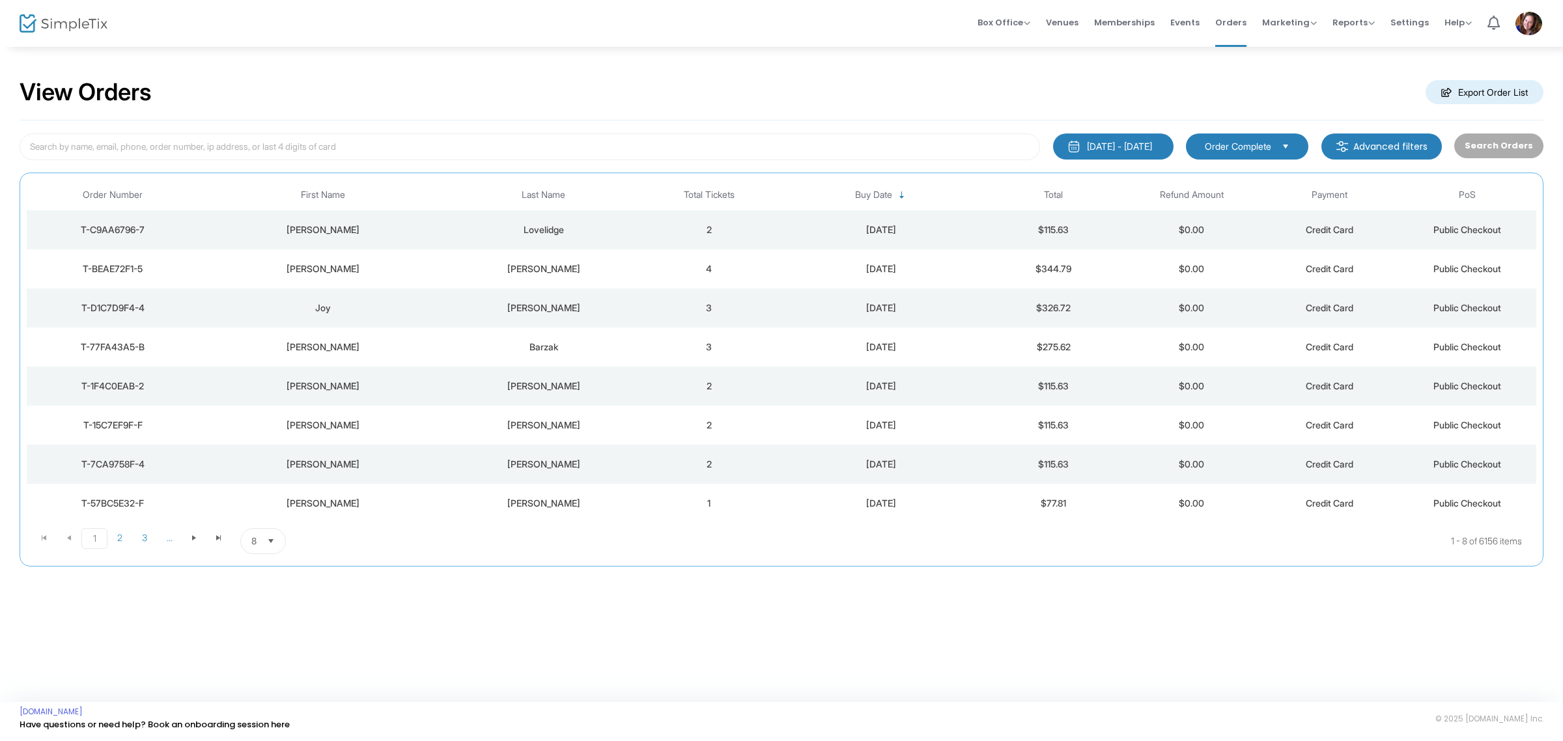
click at [1519, 137] on div "Search Orders" at bounding box center [1499, 147] width 102 height 27
click at [1085, 155] on button "[DATE] - [DATE]" at bounding box center [1113, 147] width 121 height 26
click at [1357, 96] on div "View Orders Export Order List" at bounding box center [782, 92] width 1524 height 55
click at [1129, 152] on div "[DATE] - [DATE]" at bounding box center [1119, 146] width 65 height 13
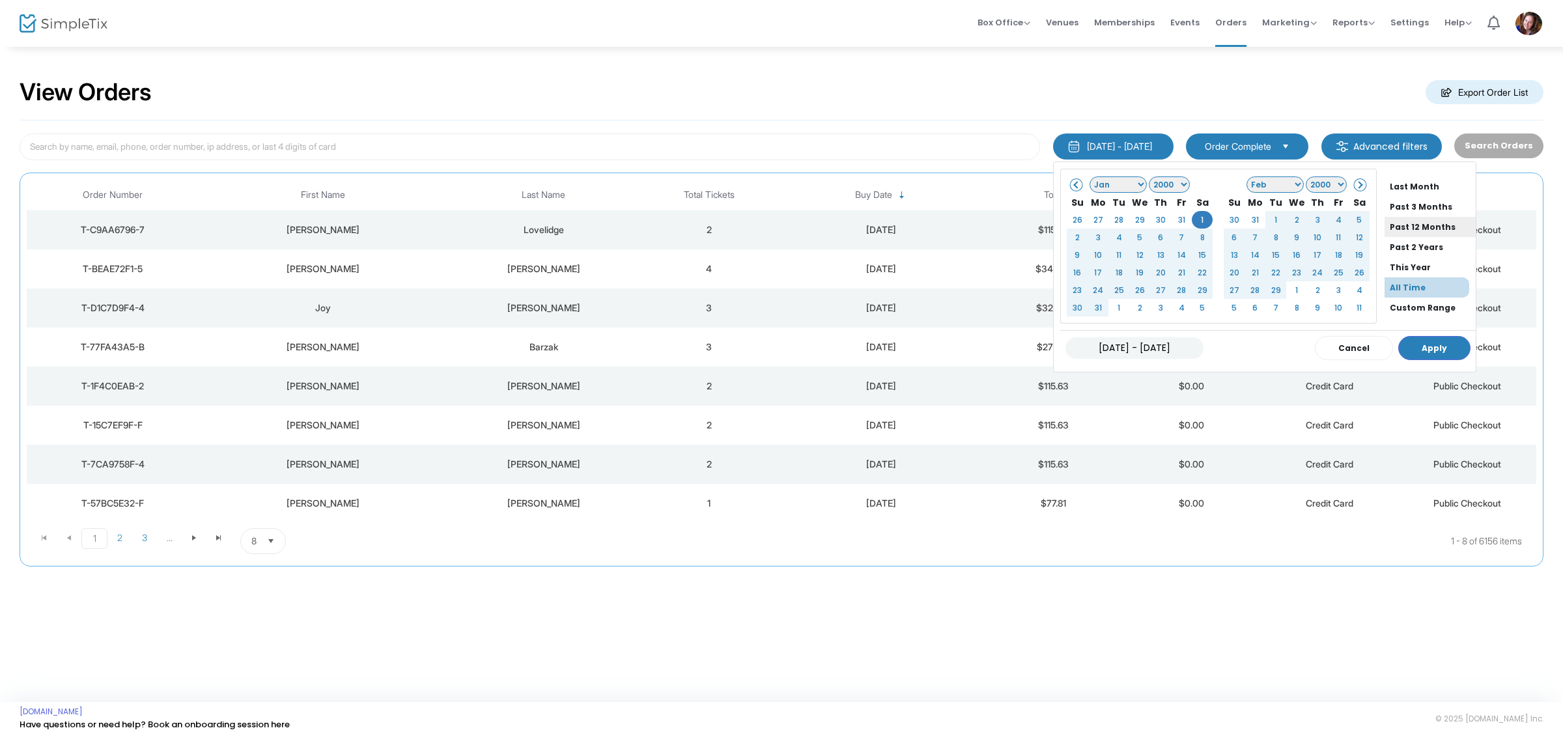
click at [1402, 230] on li "Past 12 Months" at bounding box center [1430, 227] width 91 height 20
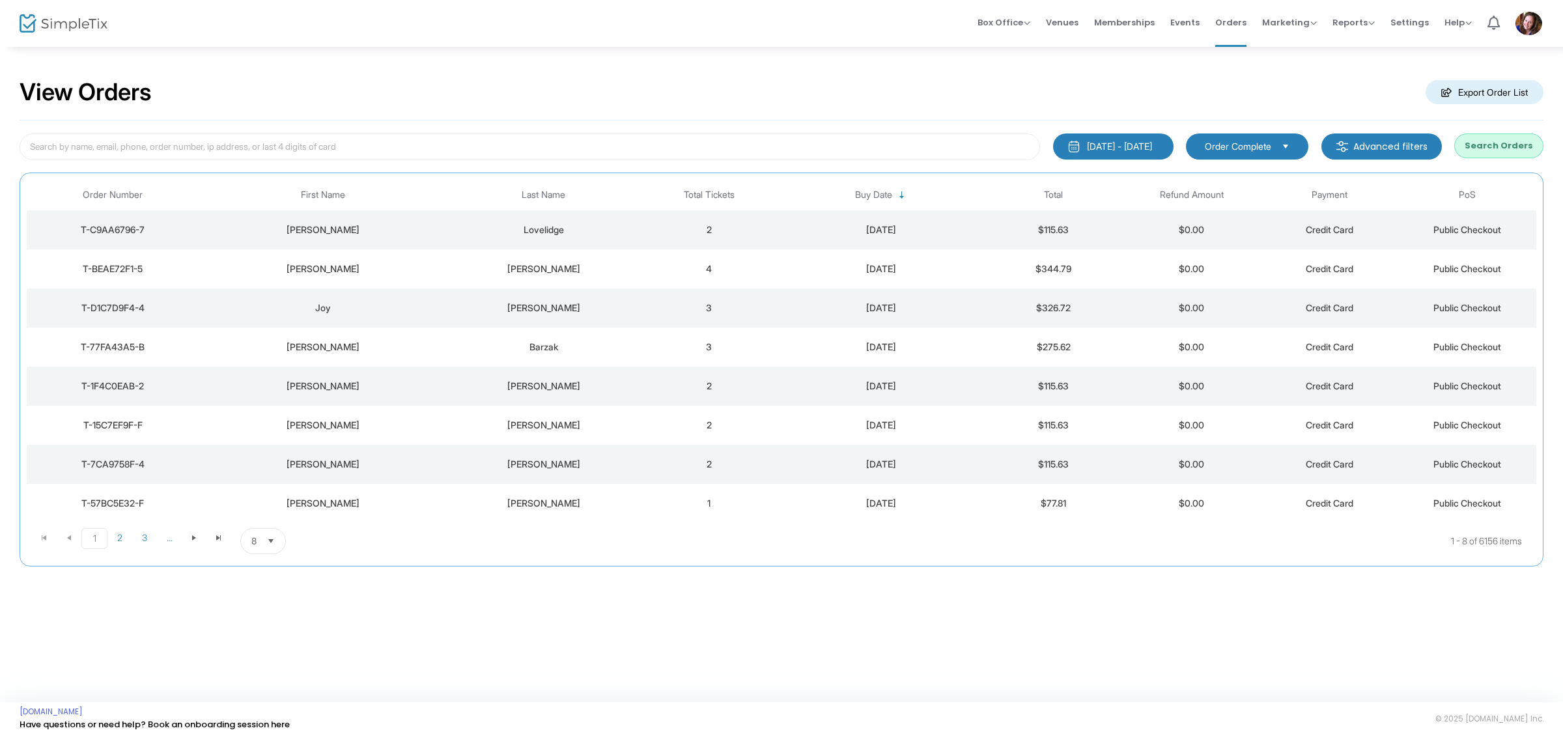
click at [1122, 163] on div "[DATE] - [DATE] Last 30 Days [DATE] [DATE] This week This Month Last Month Past…" at bounding box center [782, 344] width 1524 height 446
click at [1509, 145] on button "Search Orders" at bounding box center [1498, 146] width 89 height 25
click at [1125, 149] on div "[DATE] - [DATE]" at bounding box center [1119, 146] width 65 height 13
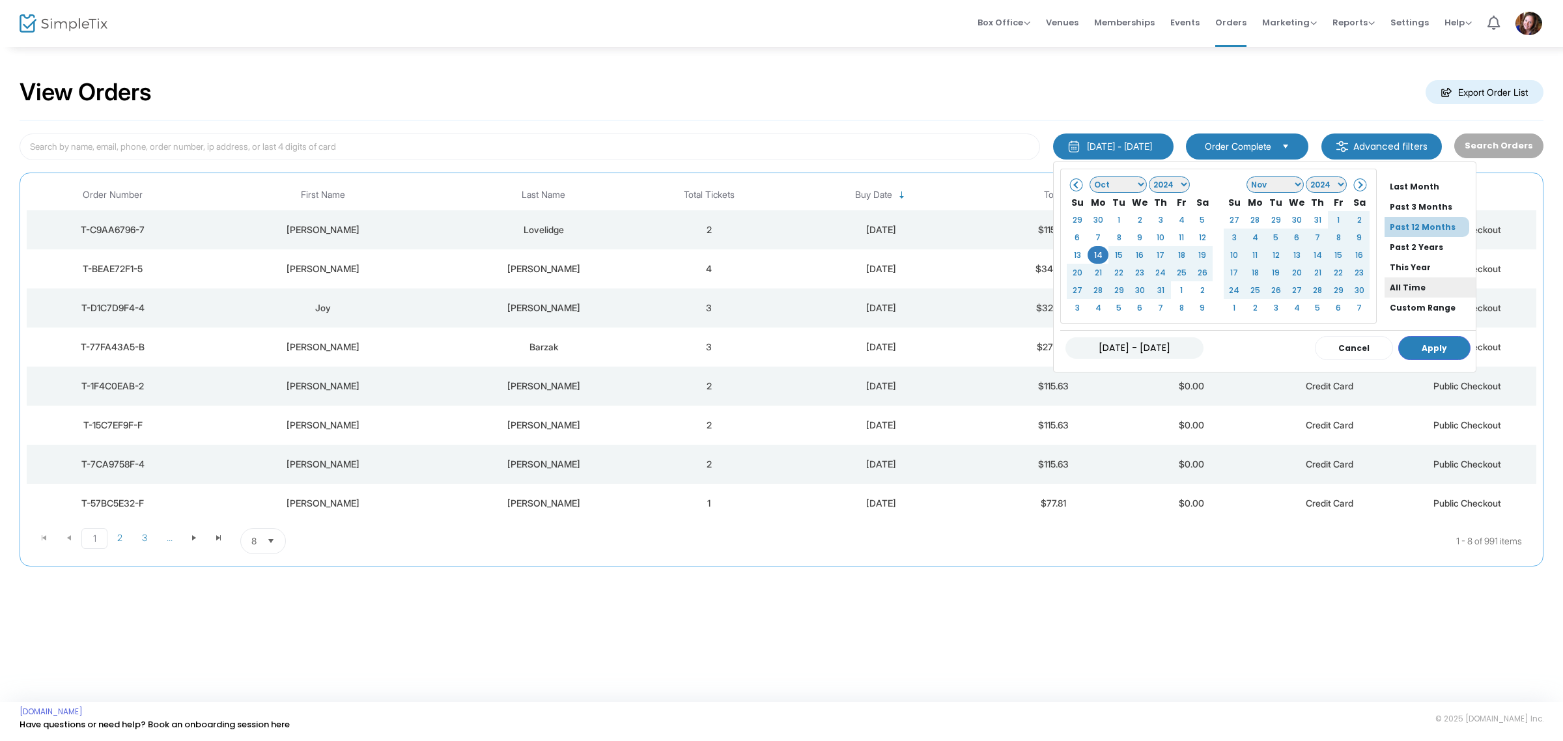
click at [1388, 282] on li "All Time" at bounding box center [1430, 287] width 91 height 20
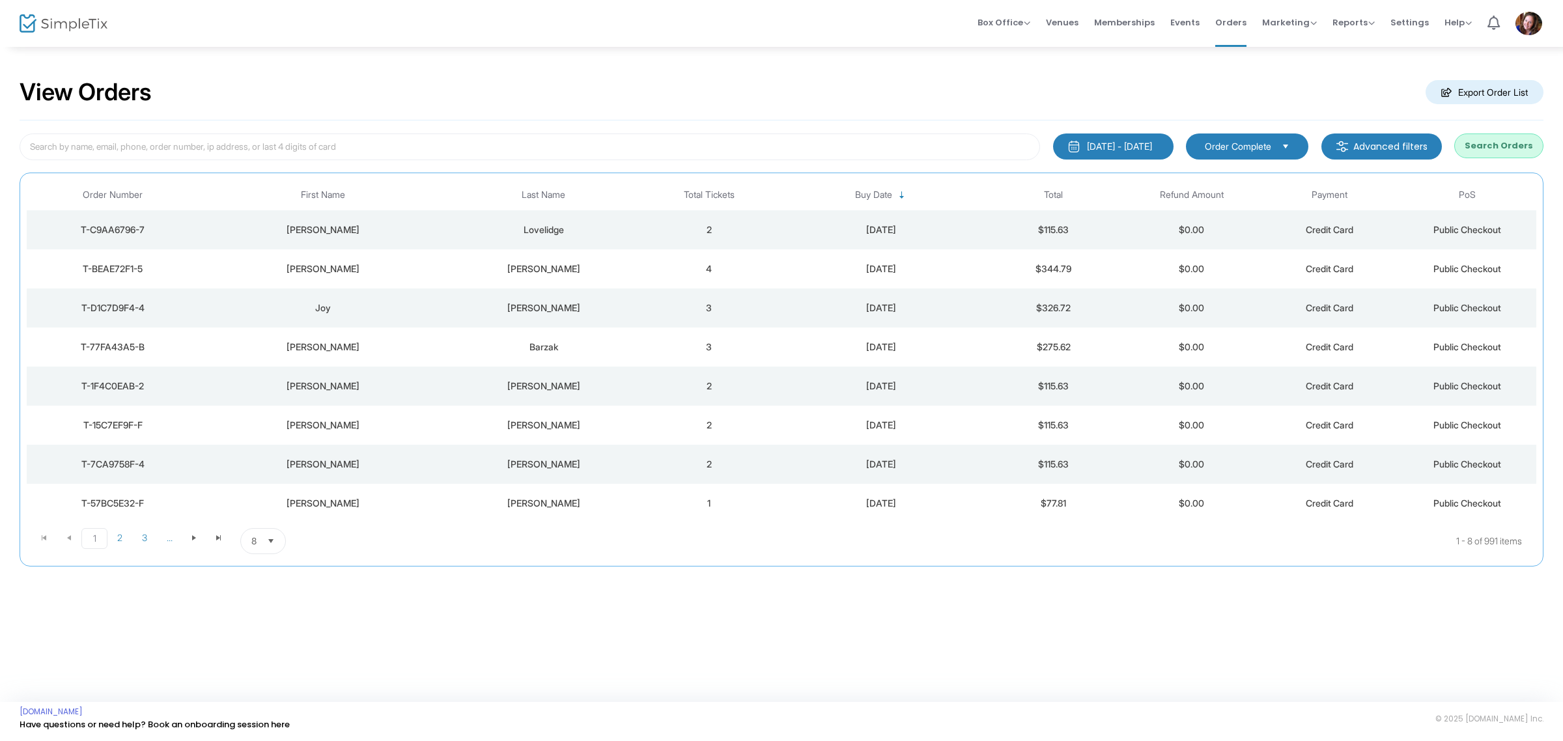
click at [1520, 145] on button "Search Orders" at bounding box center [1498, 146] width 89 height 25
click at [1516, 92] on m-button "Export Order List" at bounding box center [1485, 92] width 118 height 24
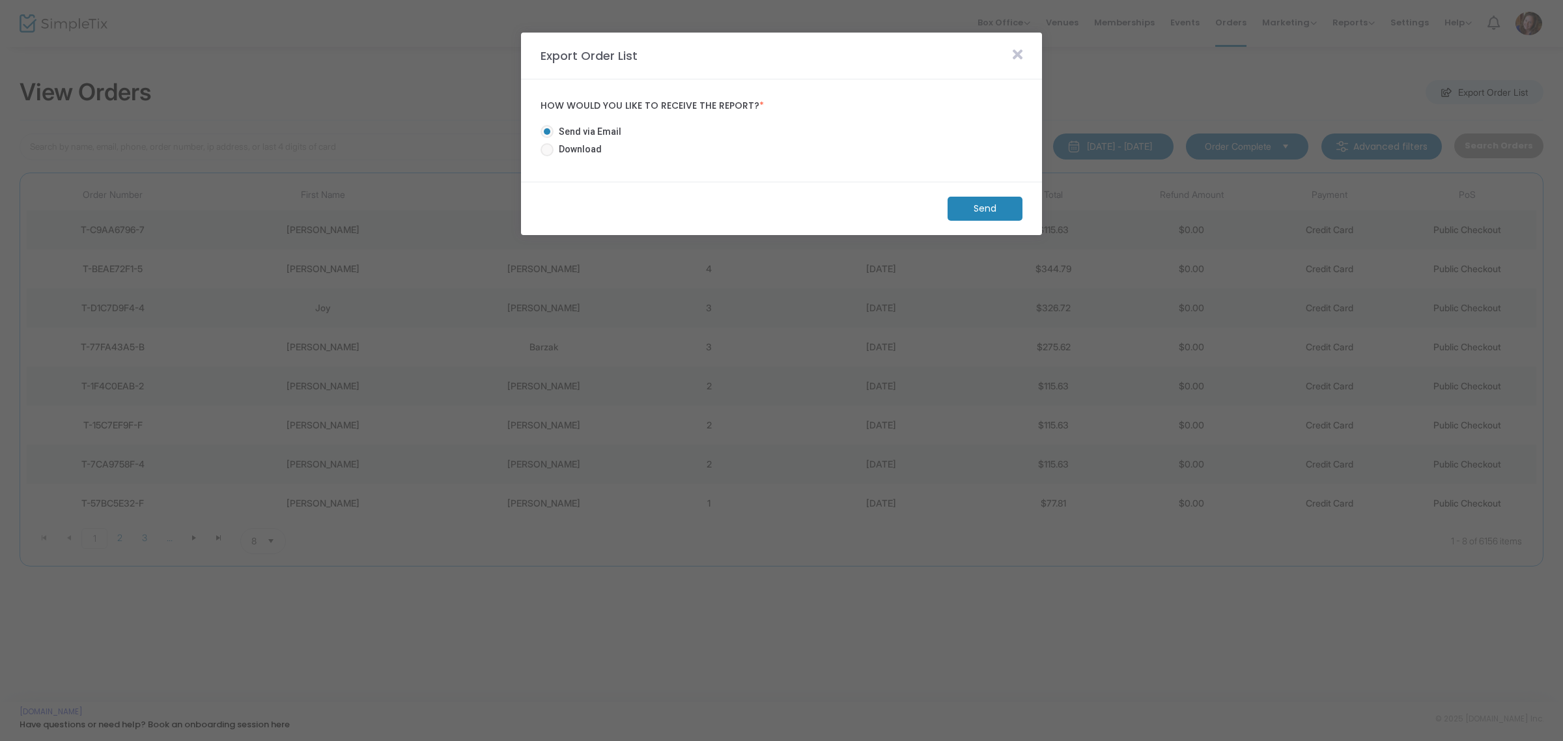
click at [999, 209] on m-button "Send" at bounding box center [985, 209] width 75 height 24
